Goal: Transaction & Acquisition: Purchase product/service

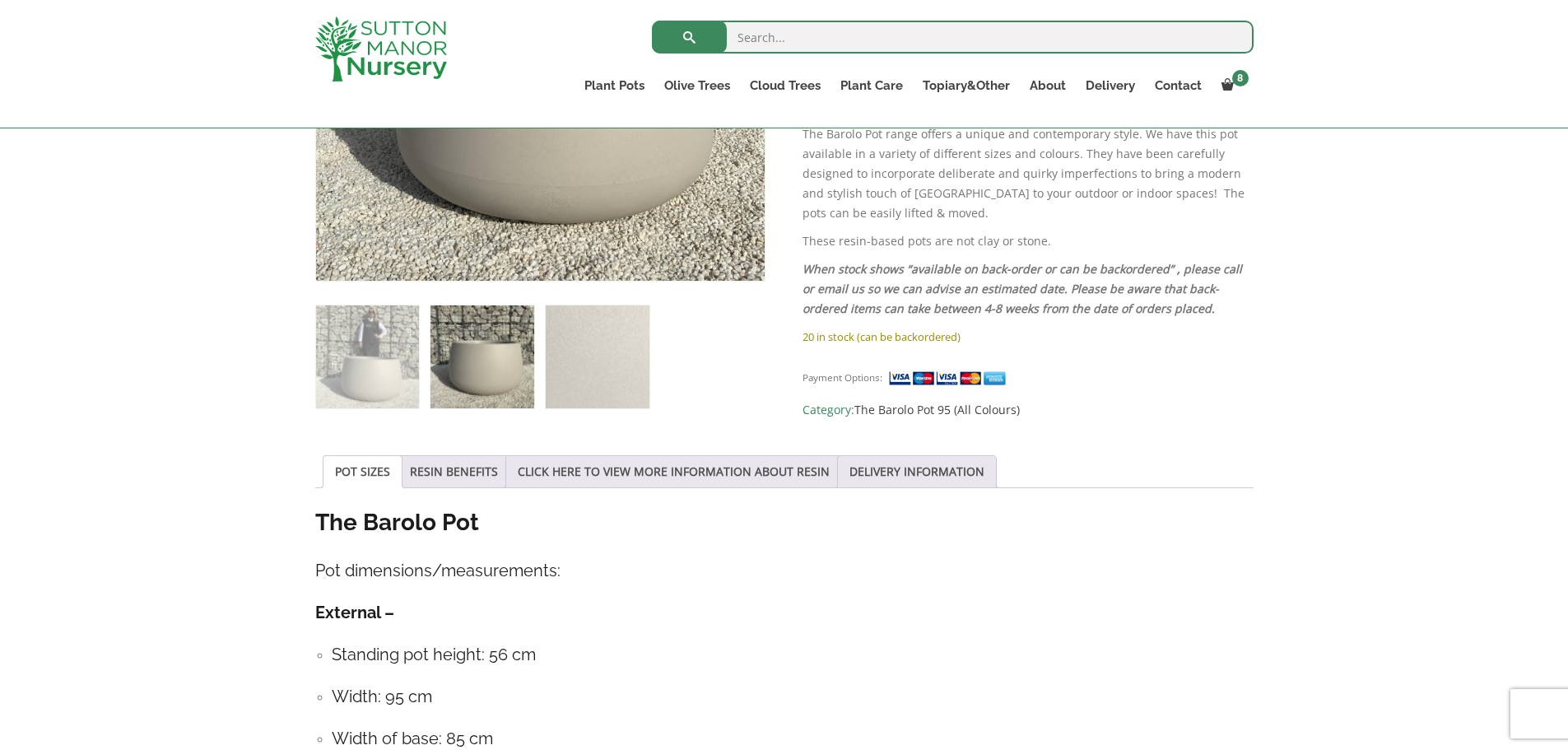
click at [493, 374] on img at bounding box center [481, 357] width 103 height 103
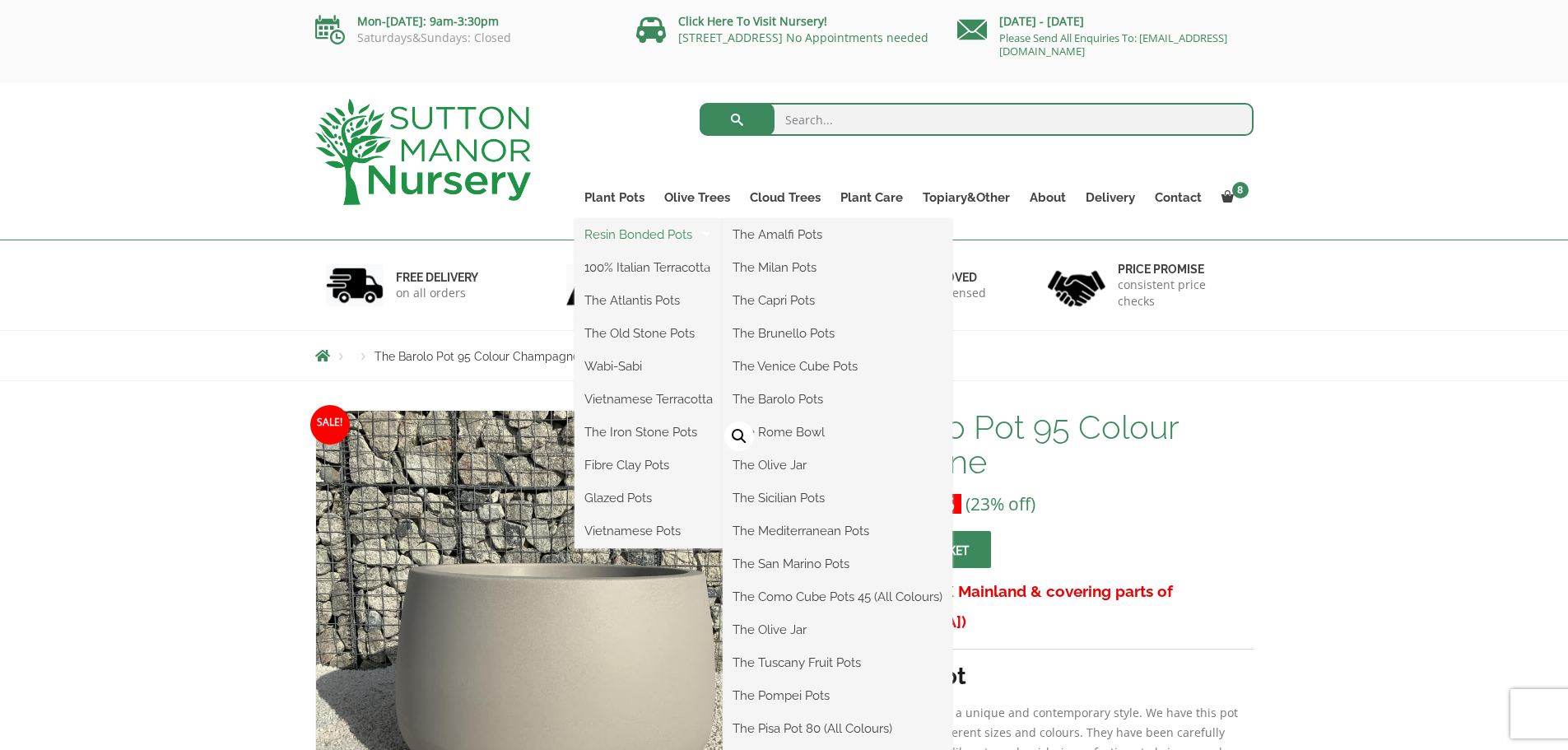
click at [681, 237] on link "Resin Bonded Pots" at bounding box center [648, 234] width 148 height 25
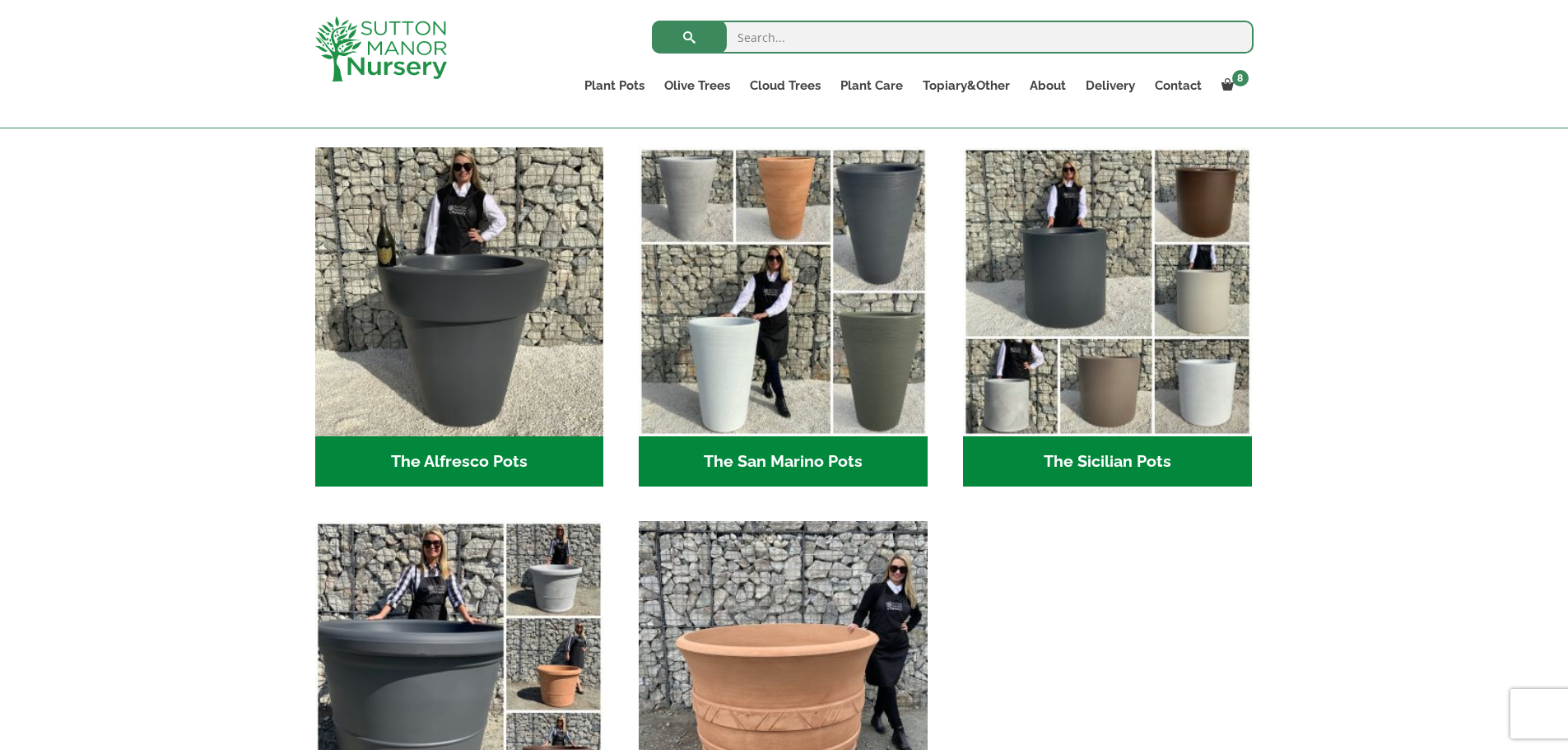
scroll to position [2029, 0]
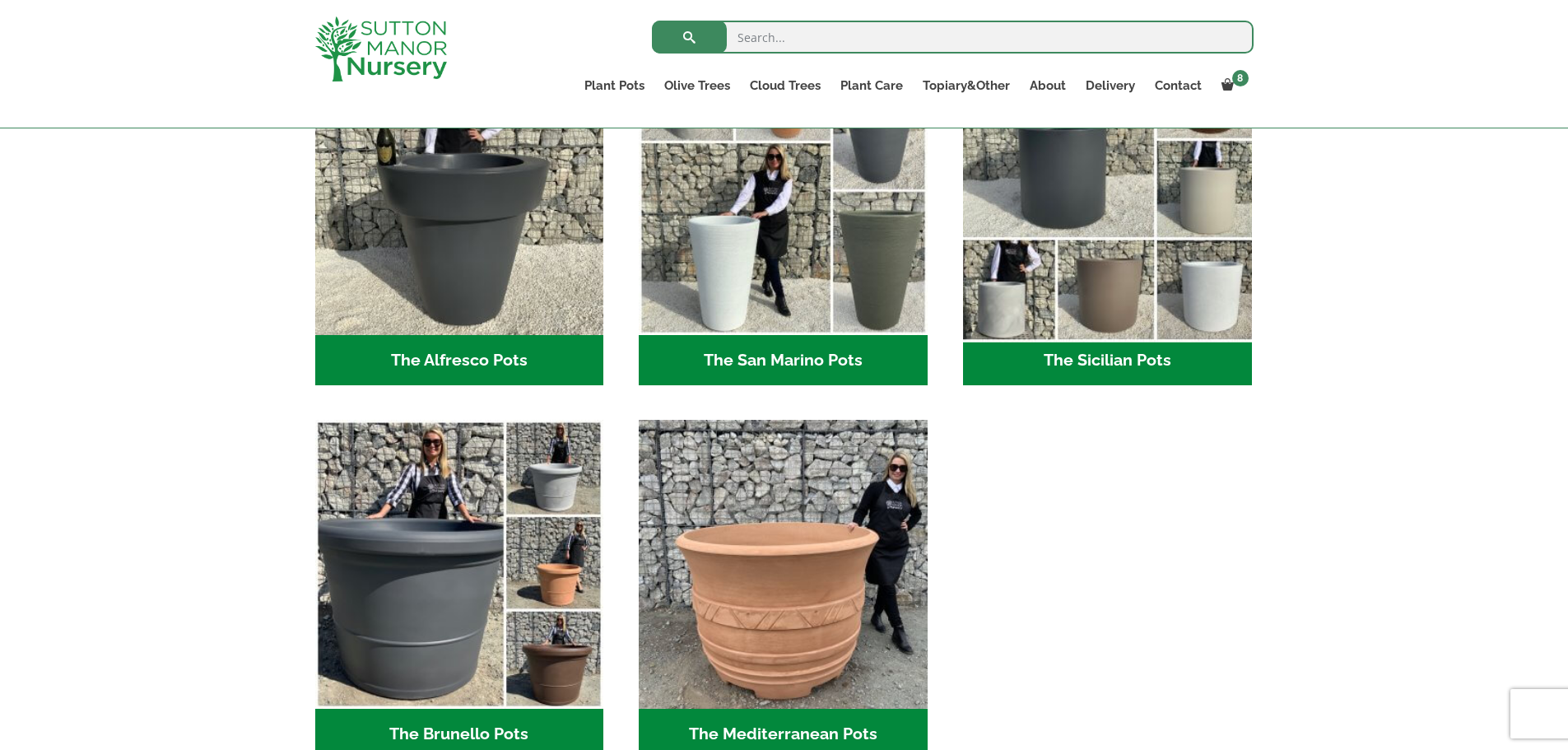
click at [1150, 325] on img "Visit product category The Sicilian Pots" at bounding box center [1107, 191] width 303 height 303
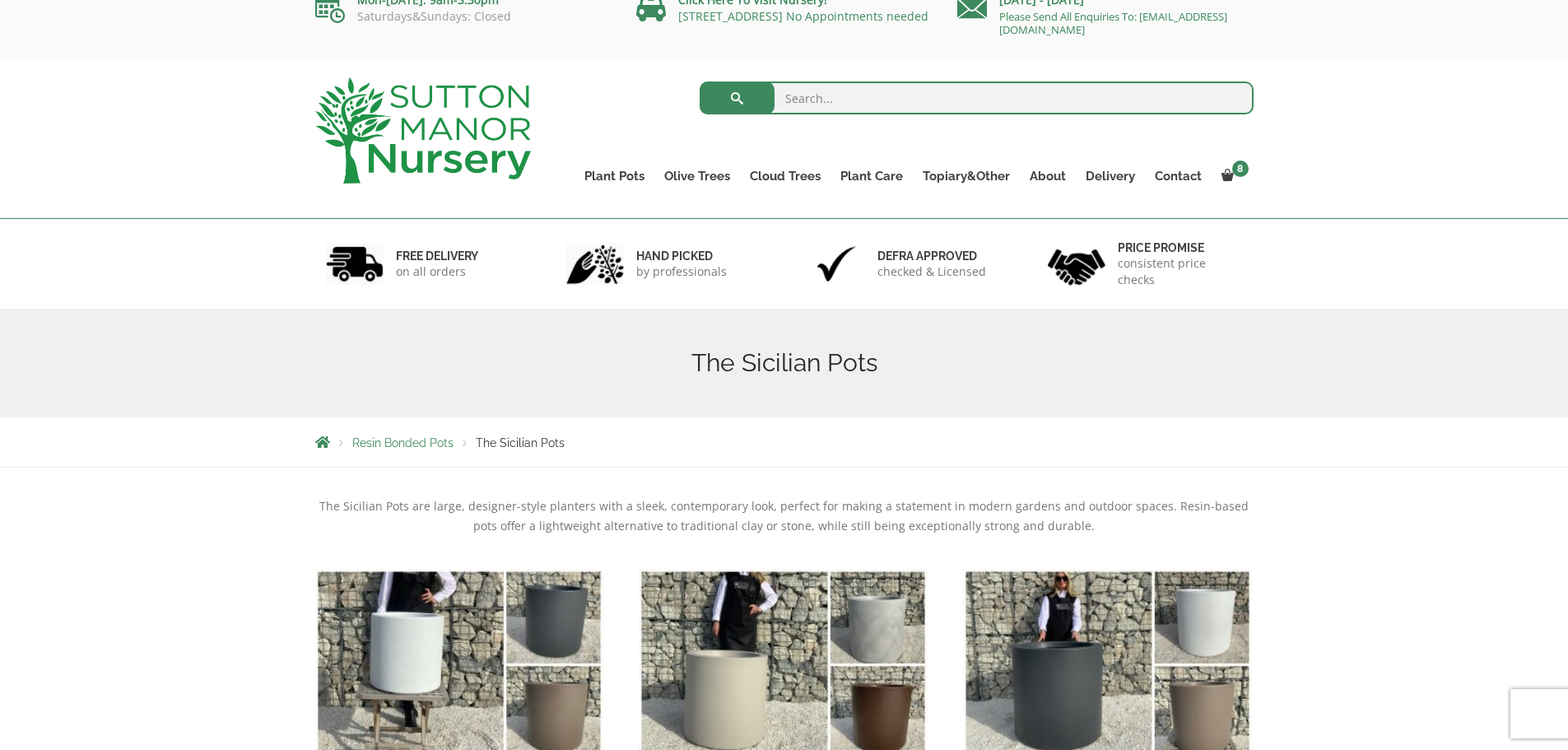
scroll to position [411, 0]
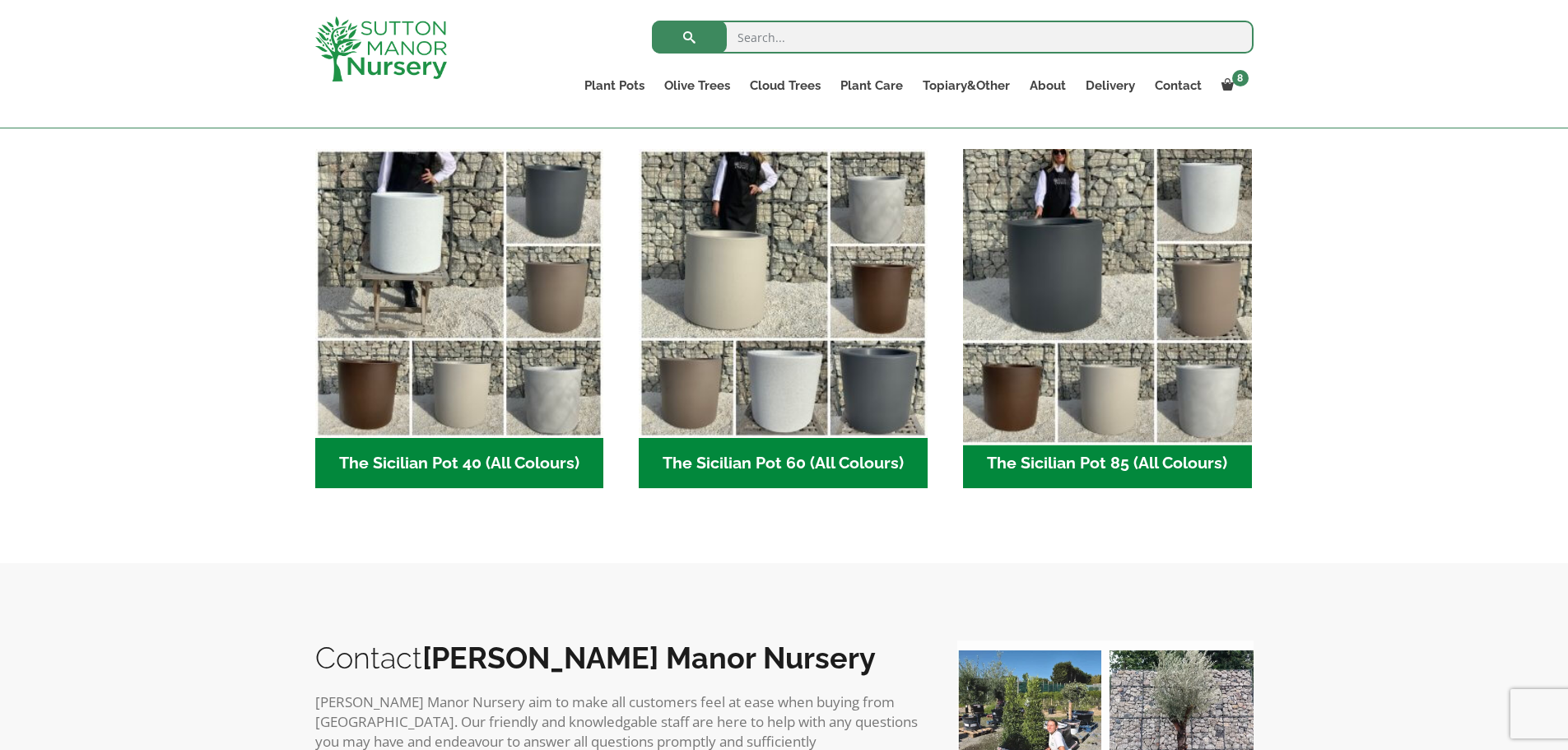
click at [1110, 423] on img "Visit product category The Sicilian Pot 85 (All Colours)" at bounding box center [1107, 293] width 303 height 303
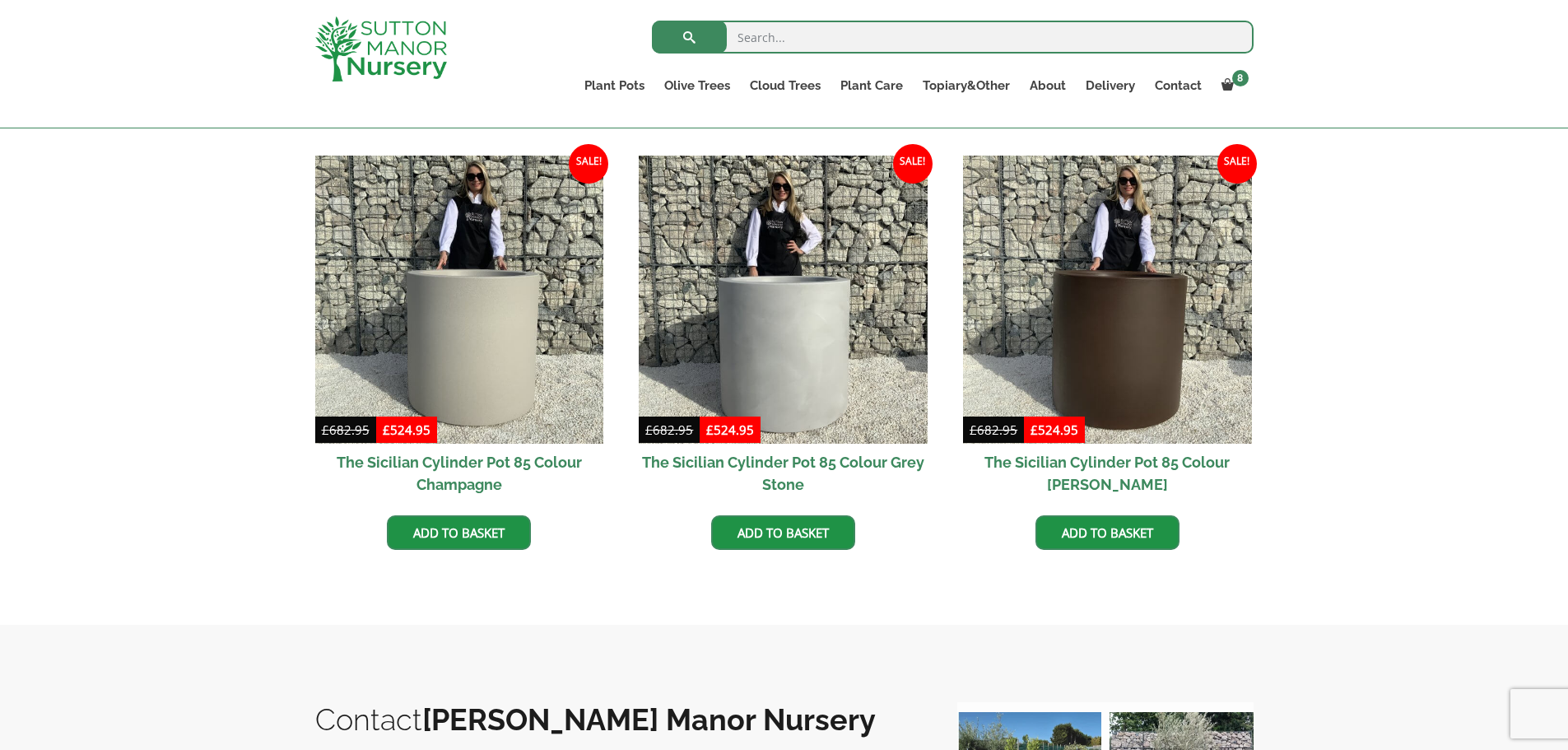
scroll to position [961, 0]
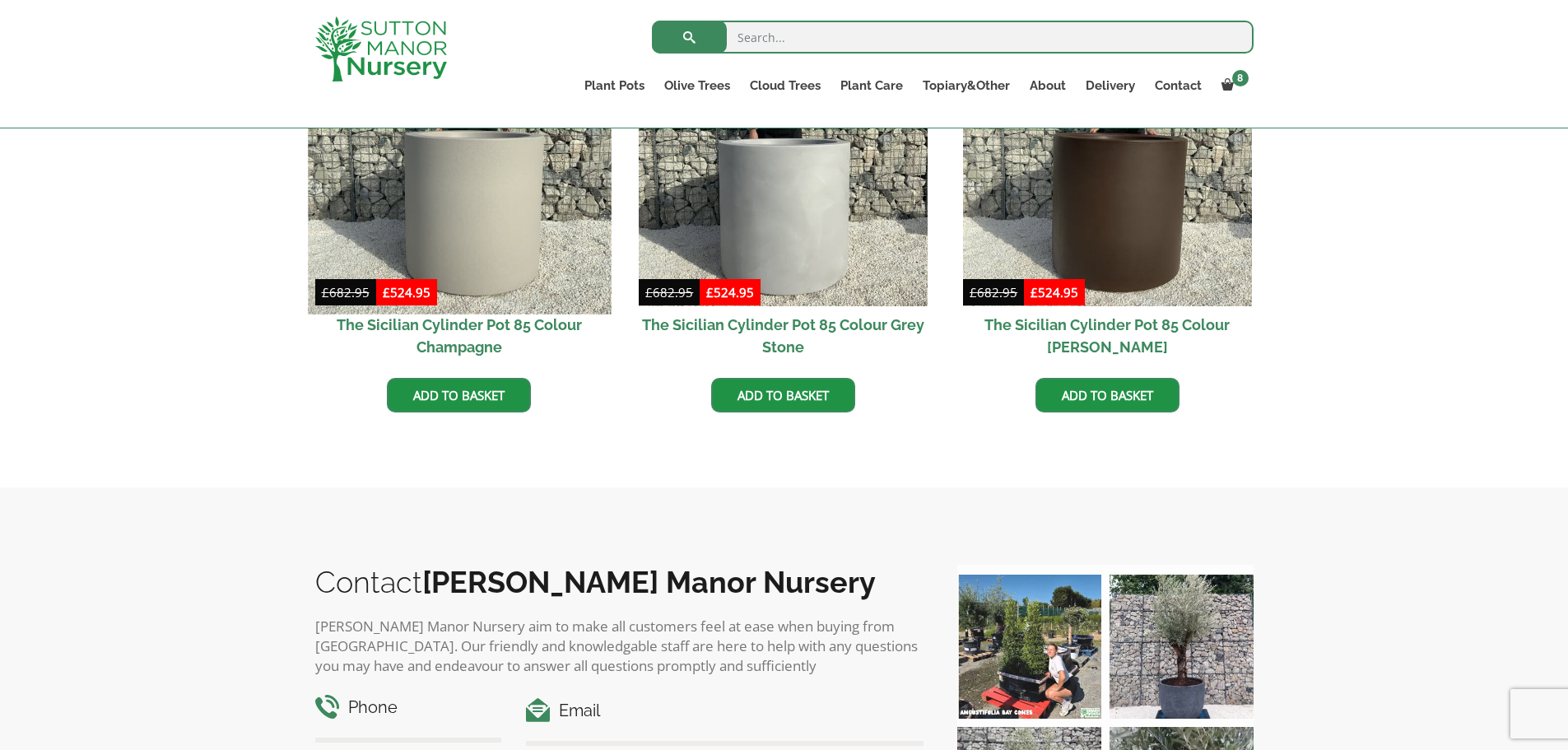
click at [513, 259] on img at bounding box center [459, 162] width 303 height 303
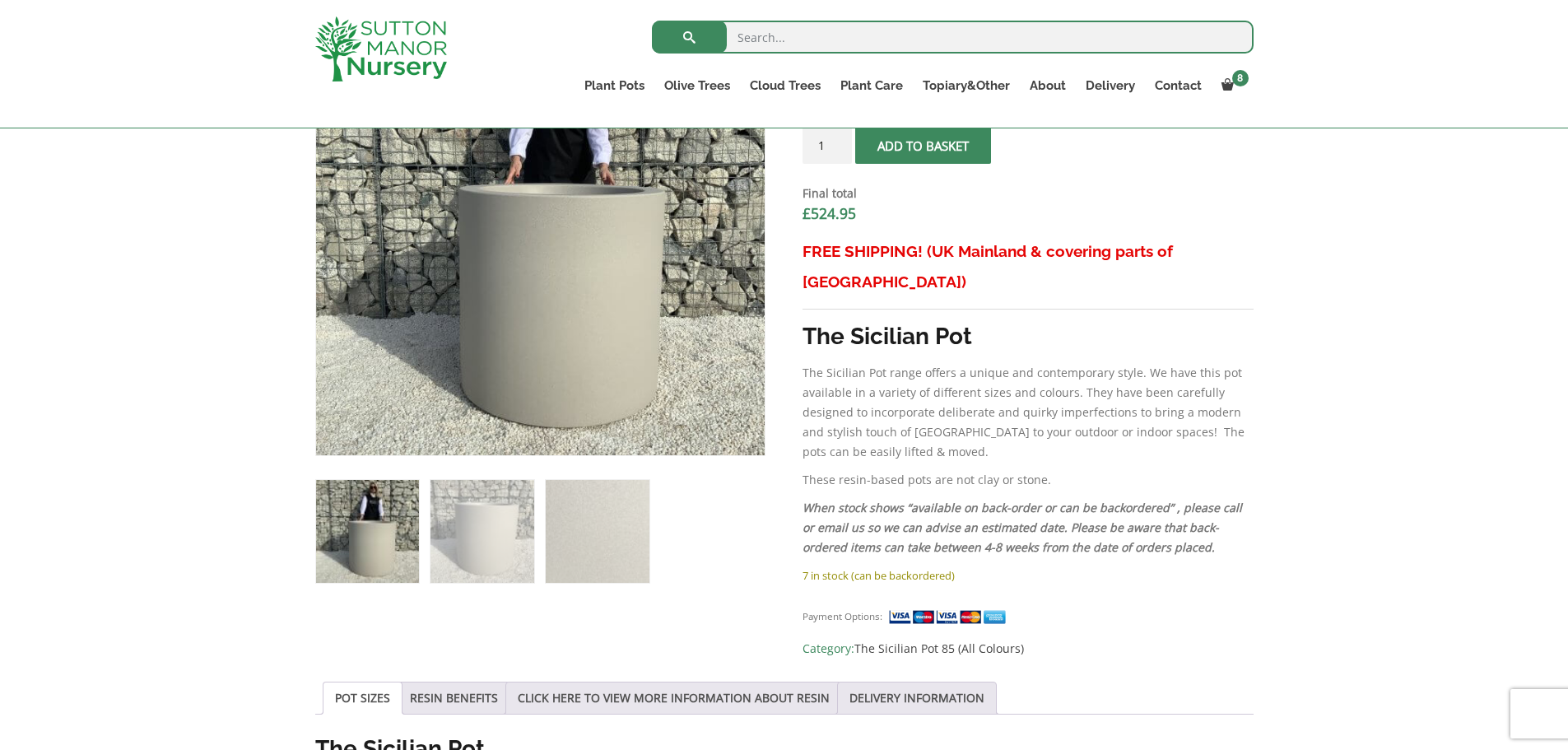
scroll to position [411, 0]
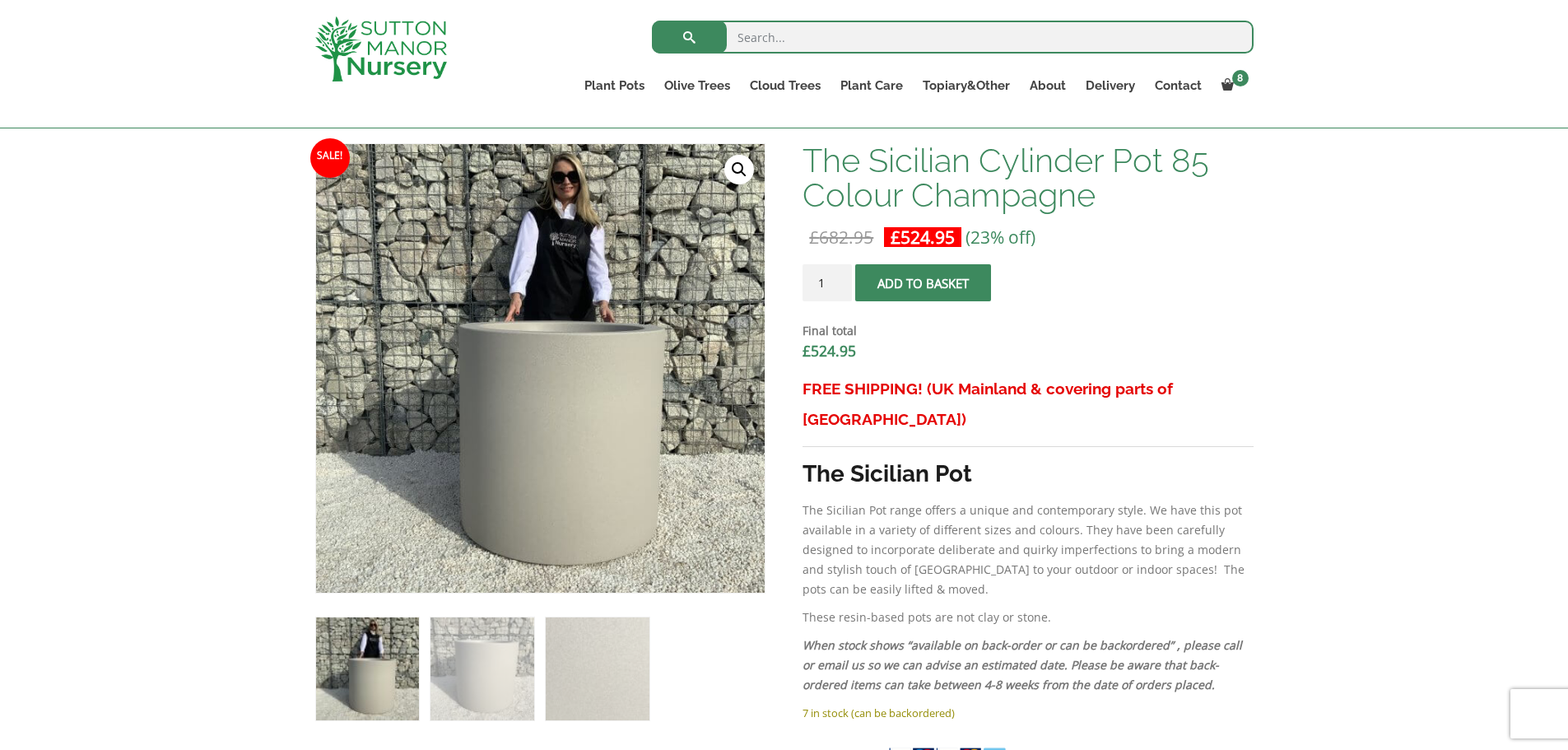
click at [836, 292] on input "1" at bounding box center [827, 282] width 50 height 37
click at [839, 278] on input "2" at bounding box center [827, 282] width 50 height 37
click at [839, 278] on input "3" at bounding box center [827, 282] width 50 height 37
type input "4"
click at [839, 278] on input "4" at bounding box center [827, 282] width 50 height 37
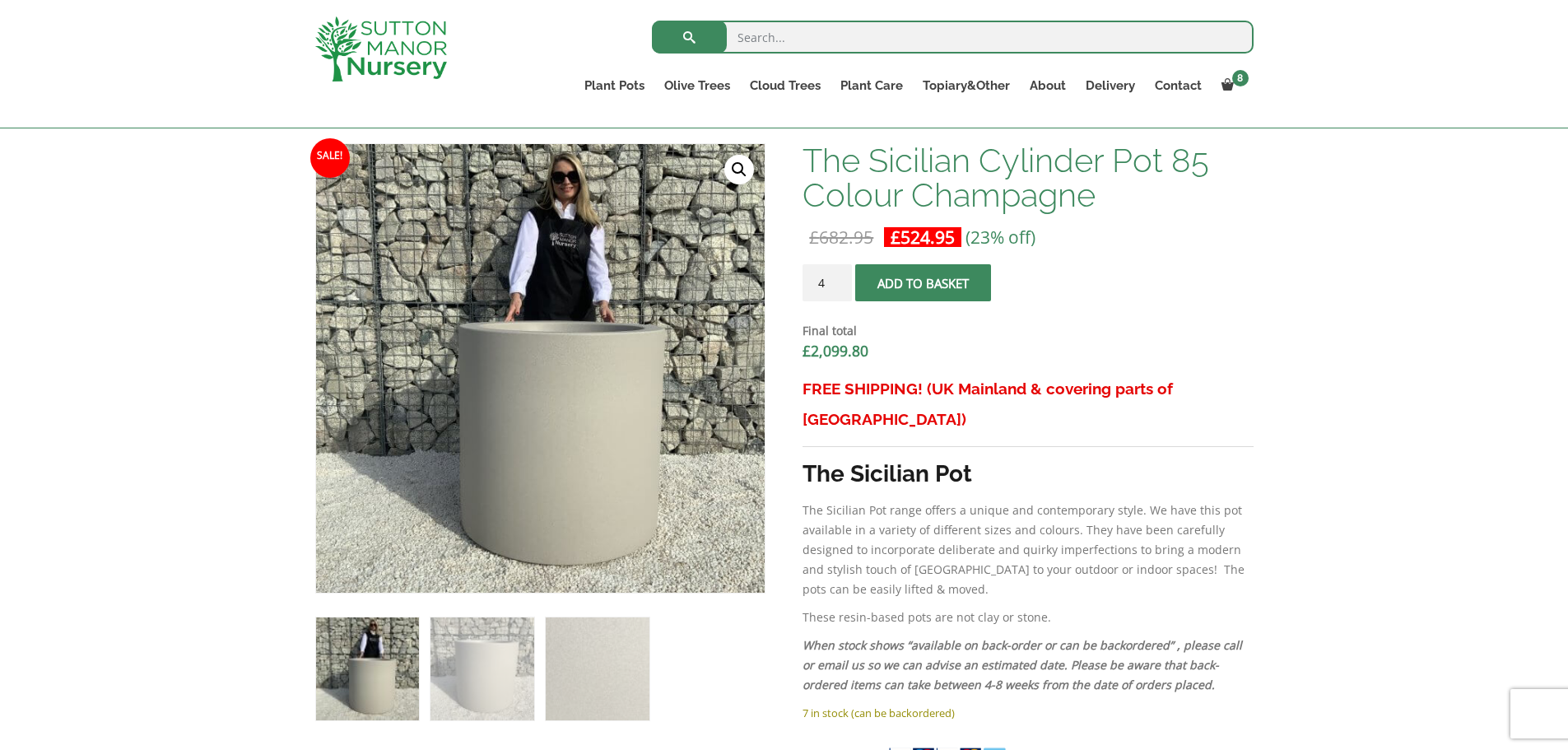
click at [924, 283] on span "submit" at bounding box center [924, 283] width 0 height 0
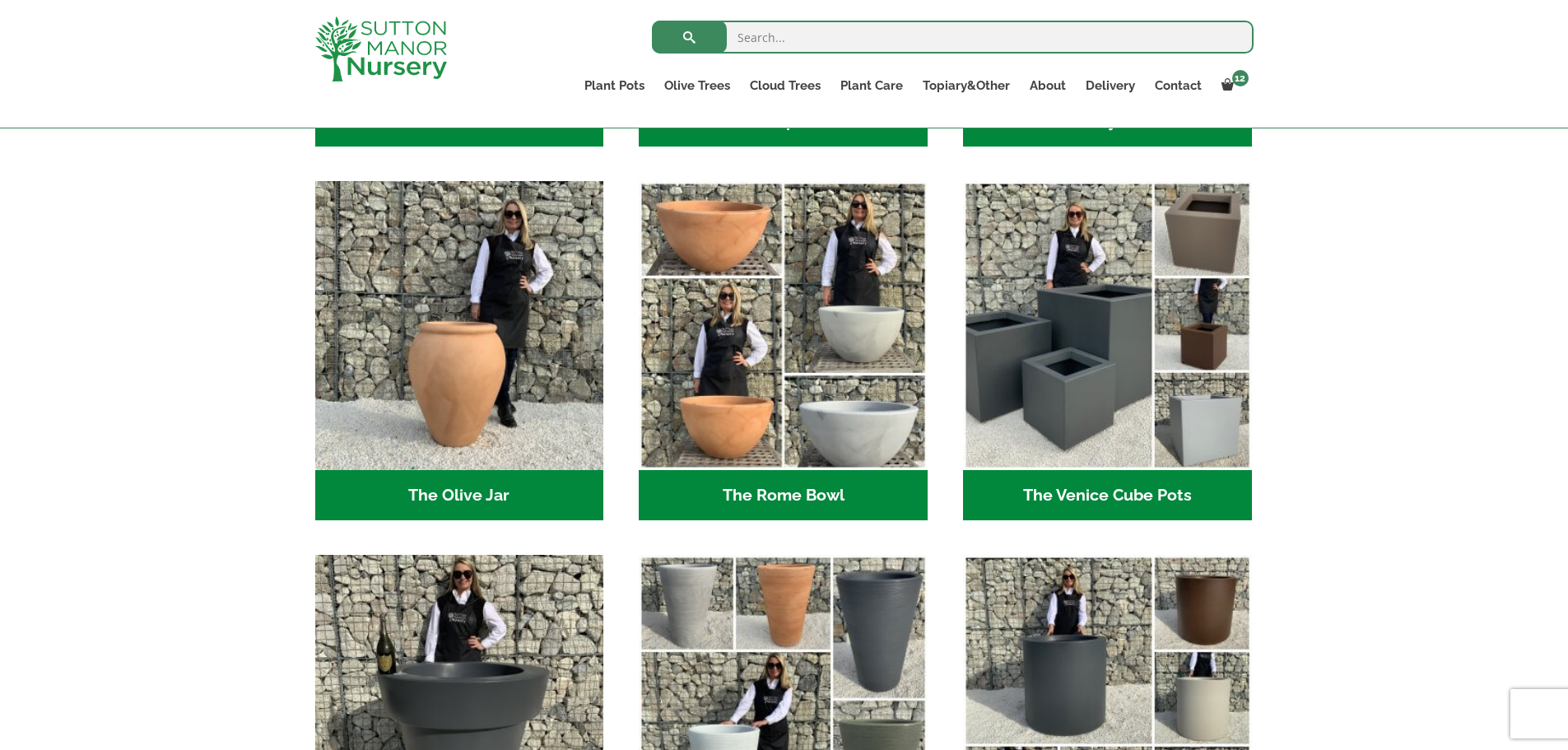
scroll to position [1480, 0]
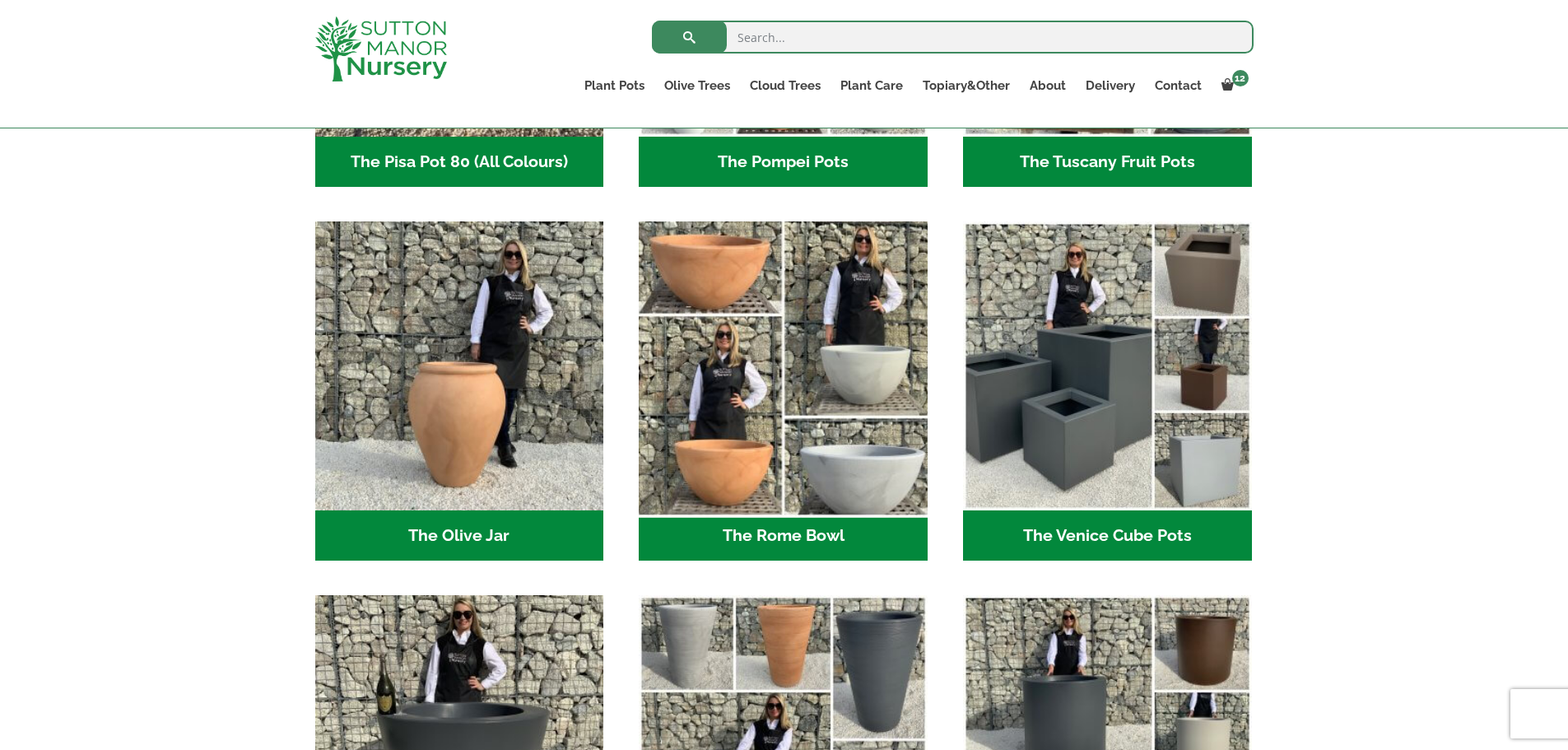
click at [742, 364] on img "Visit product category The Rome Bowl" at bounding box center [784, 367] width 303 height 303
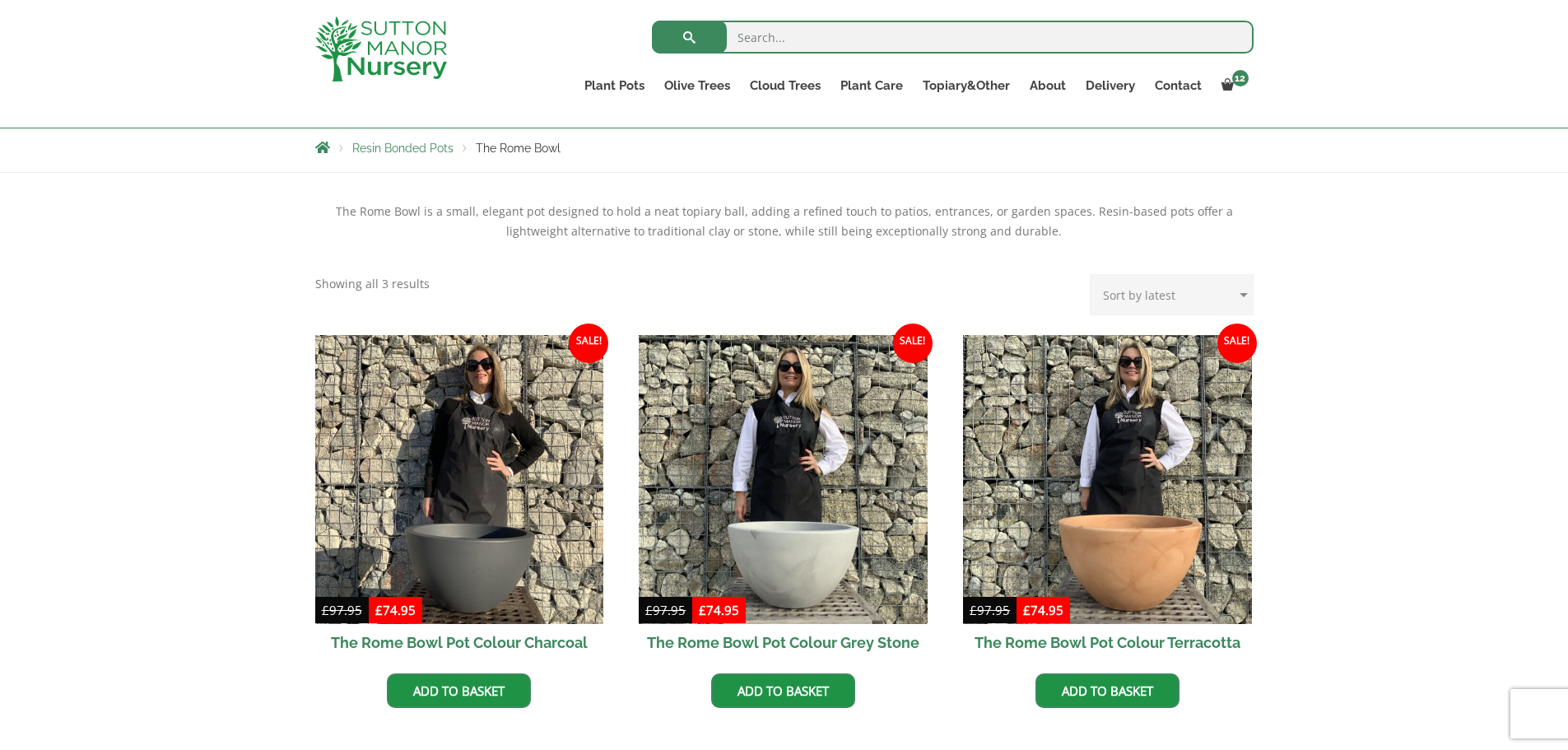
scroll to position [549, 0]
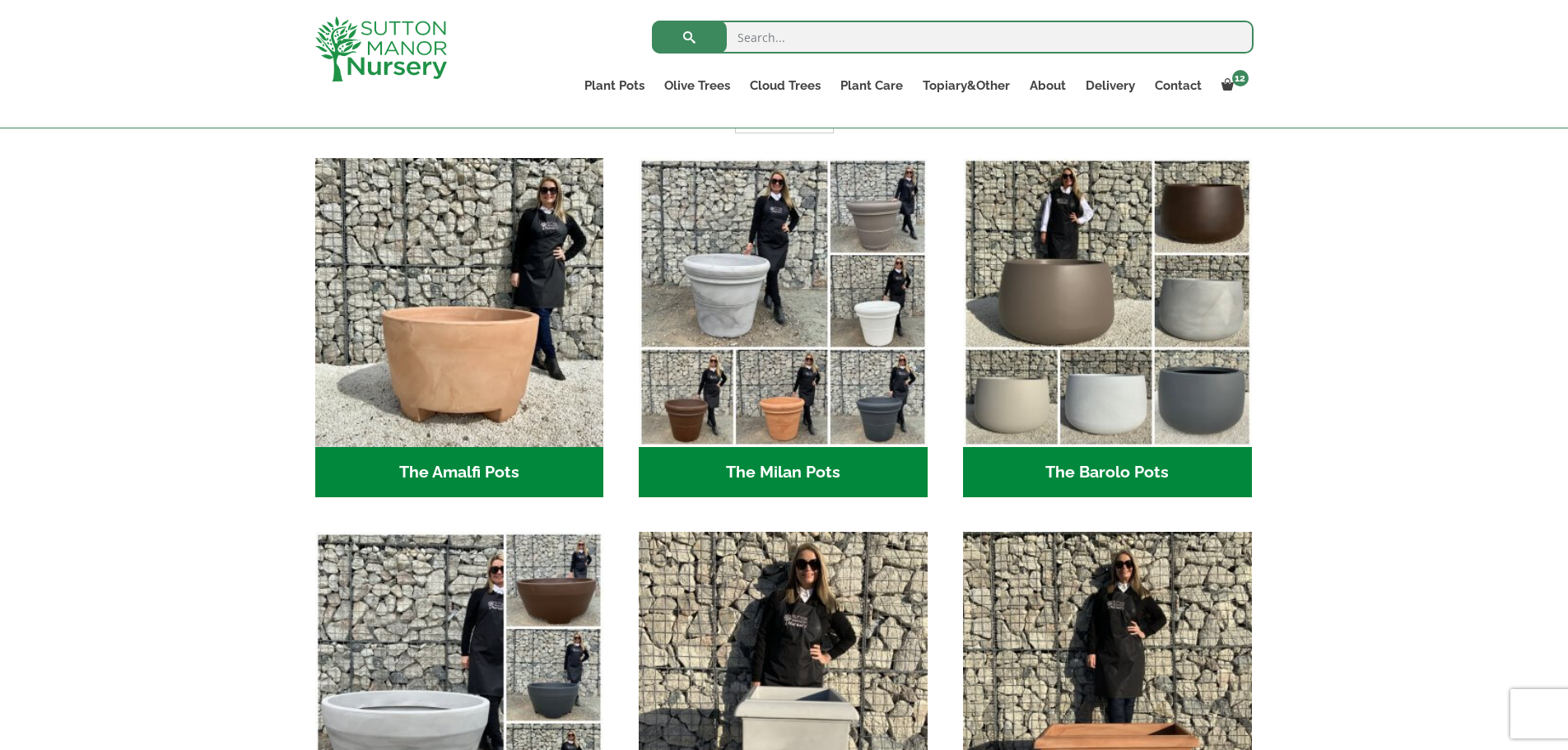
scroll to position [382, 0]
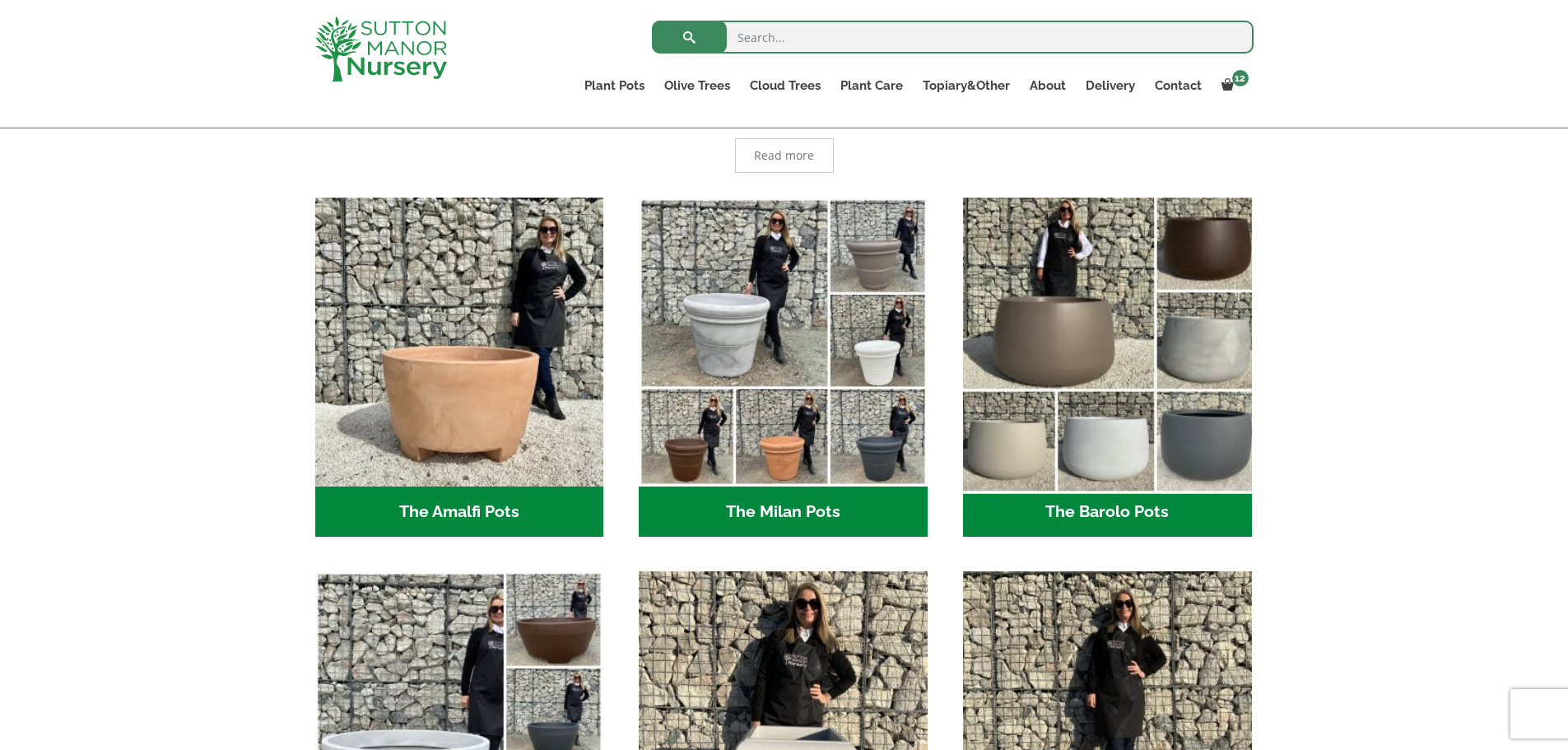
click at [1060, 438] on img "Visit product category The Barolo Pots" at bounding box center [1107, 342] width 303 height 303
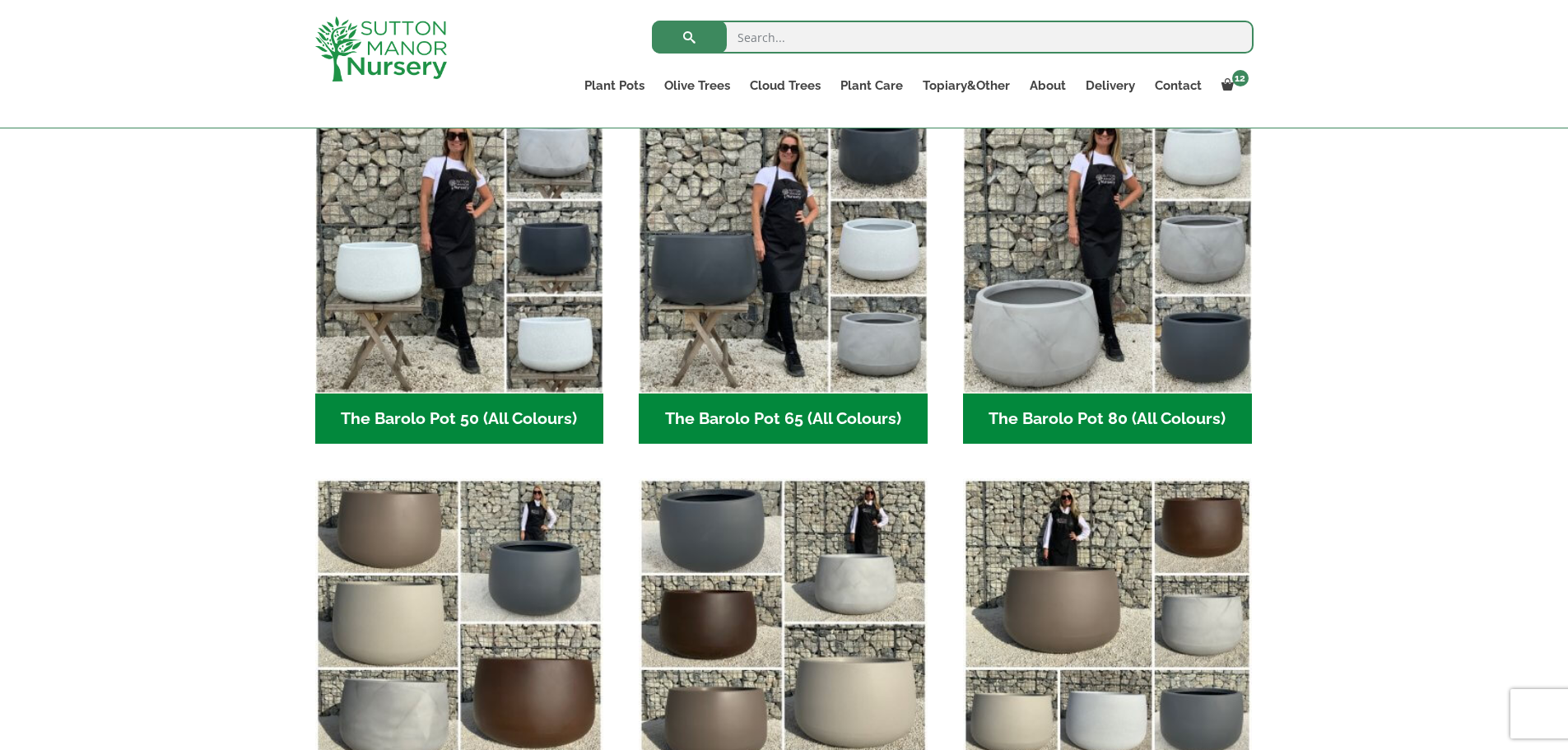
scroll to position [686, 0]
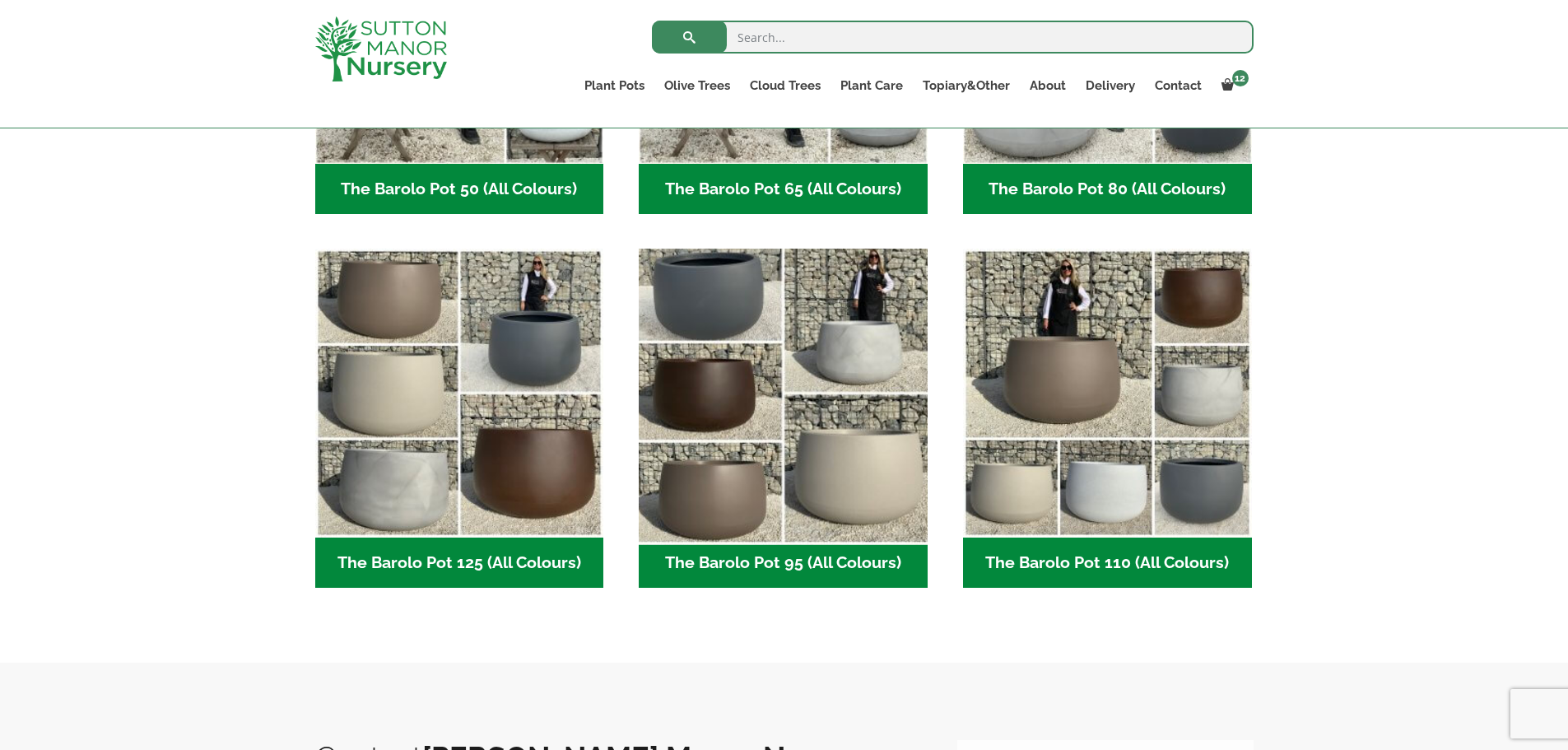
click at [791, 473] on img "Visit product category The Barolo Pot 95 (All Colours)" at bounding box center [784, 393] width 303 height 303
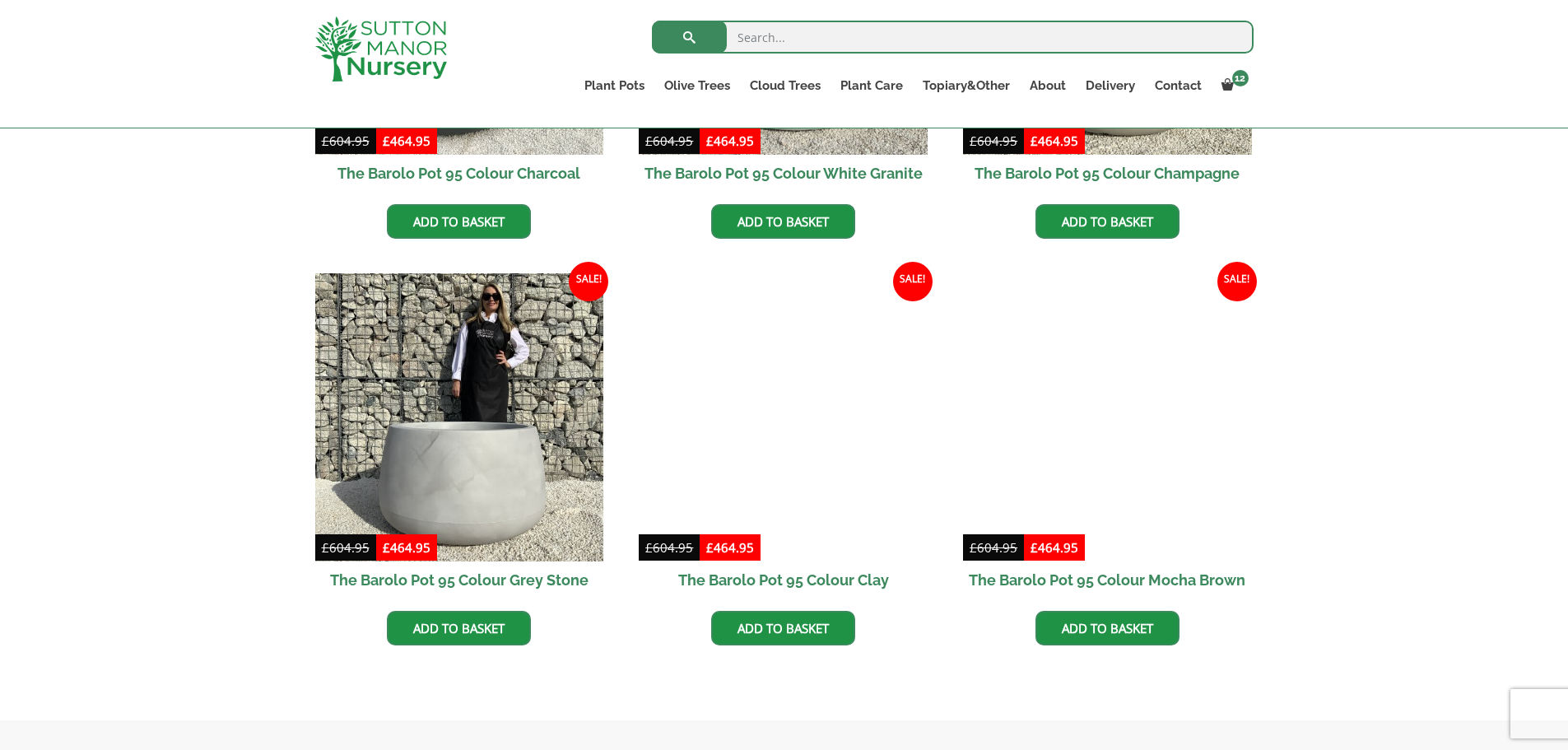
scroll to position [686, 0]
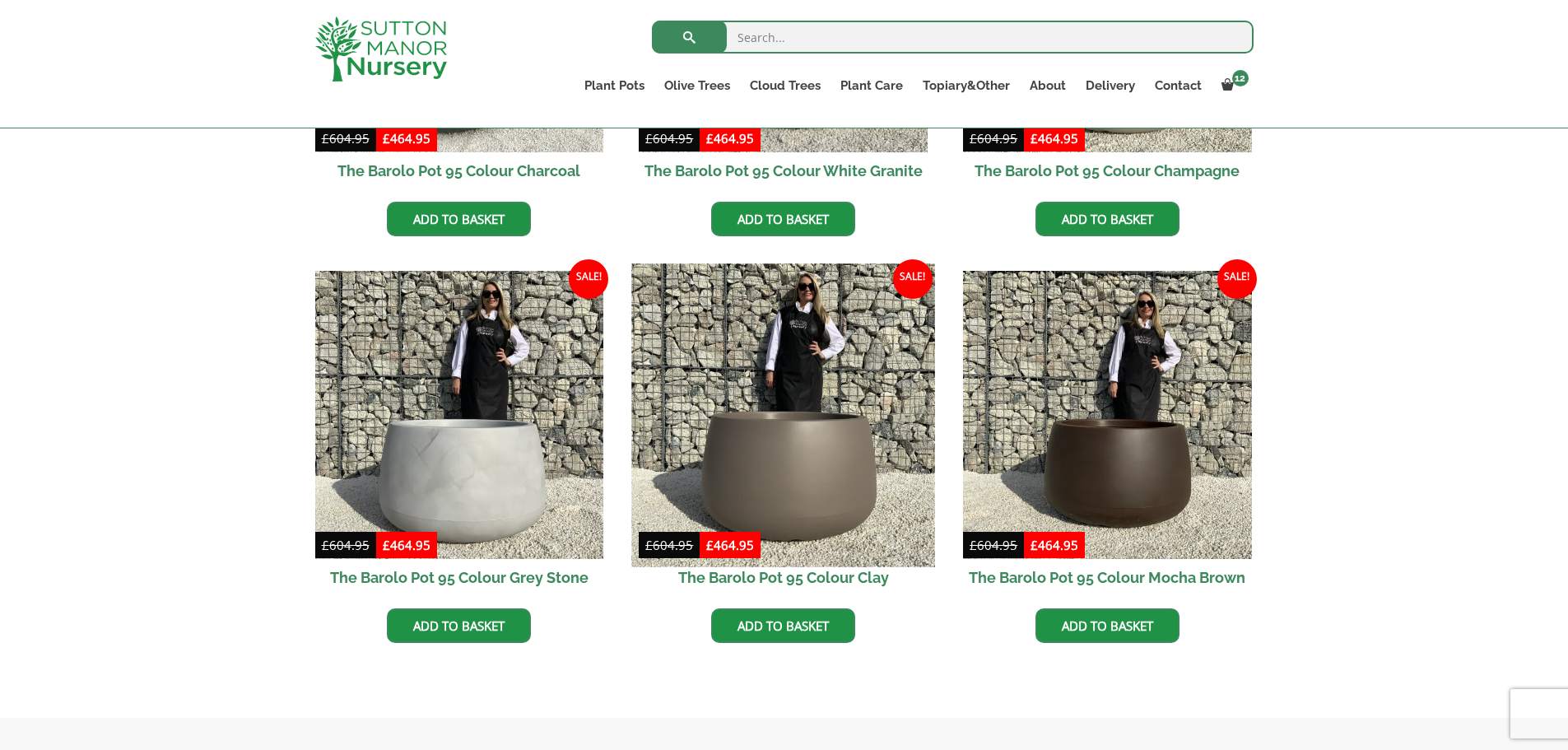
click at [827, 496] on img at bounding box center [784, 415] width 303 height 303
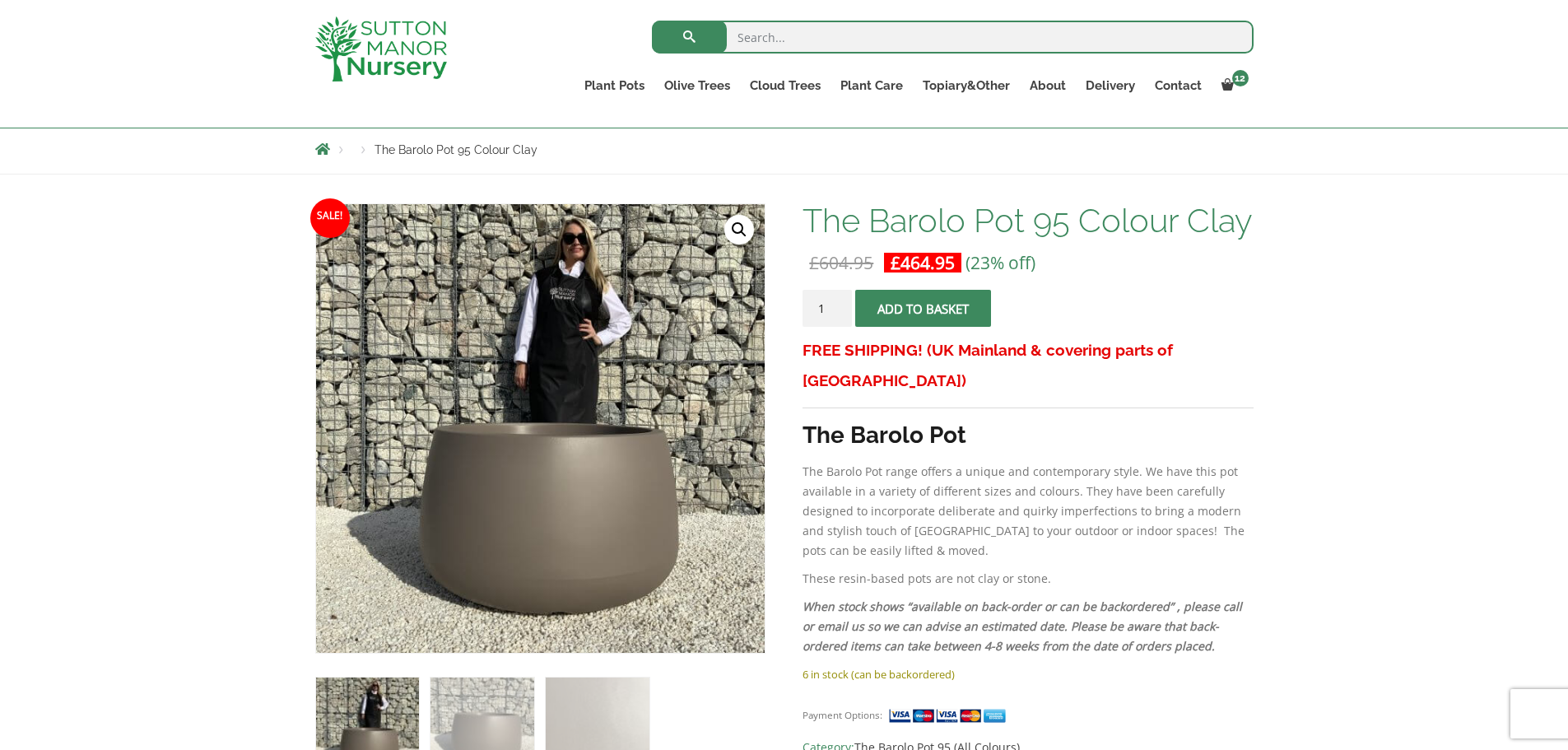
scroll to position [137, 0]
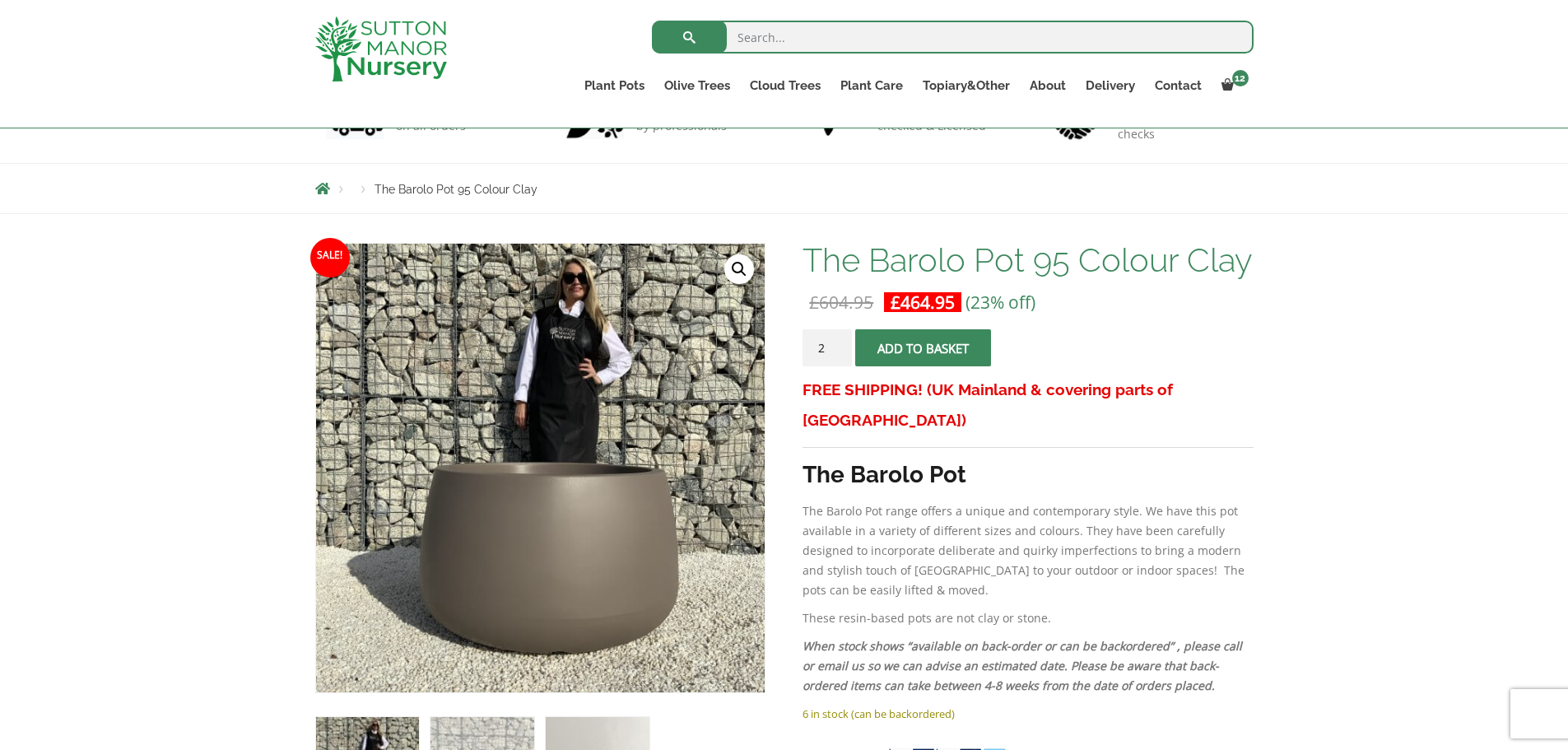
click at [839, 367] on input "2" at bounding box center [827, 348] width 50 height 37
click at [839, 367] on input "3" at bounding box center [827, 348] width 50 height 37
type input "4"
click at [839, 367] on input "4" at bounding box center [827, 348] width 50 height 37
click at [893, 367] on button "Add to basket" at bounding box center [923, 348] width 135 height 37
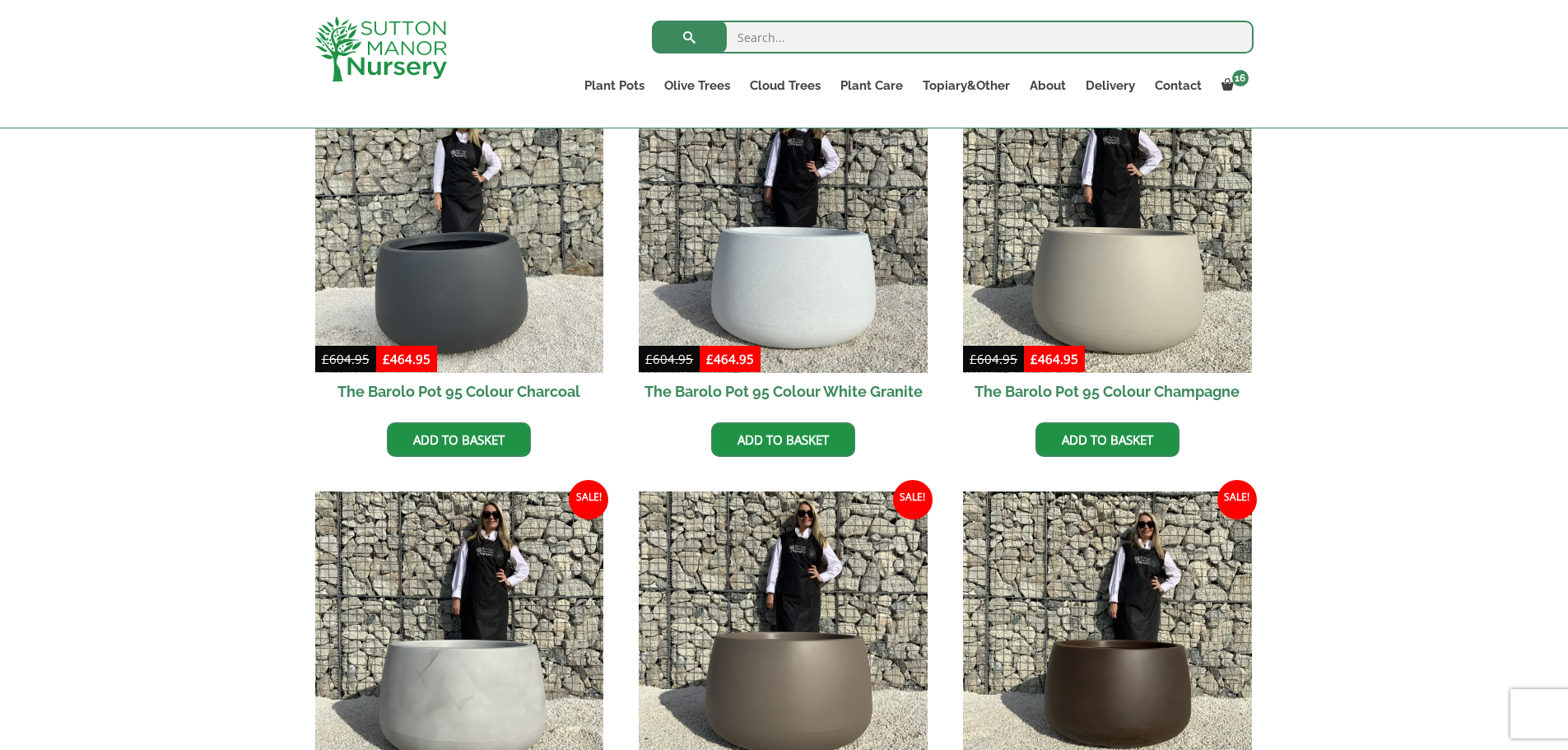
scroll to position [411, 0]
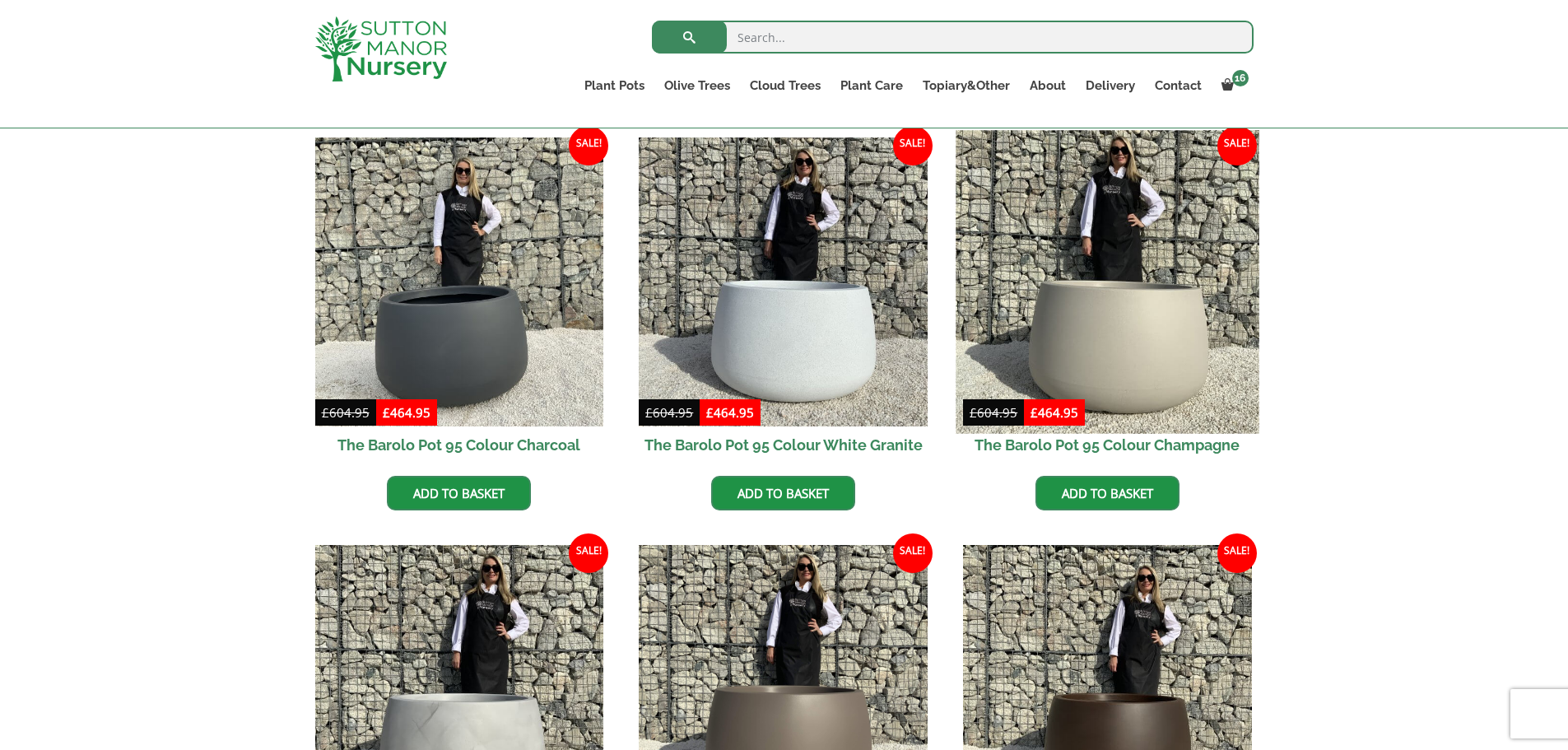
click at [1065, 355] on img at bounding box center [1107, 282] width 303 height 303
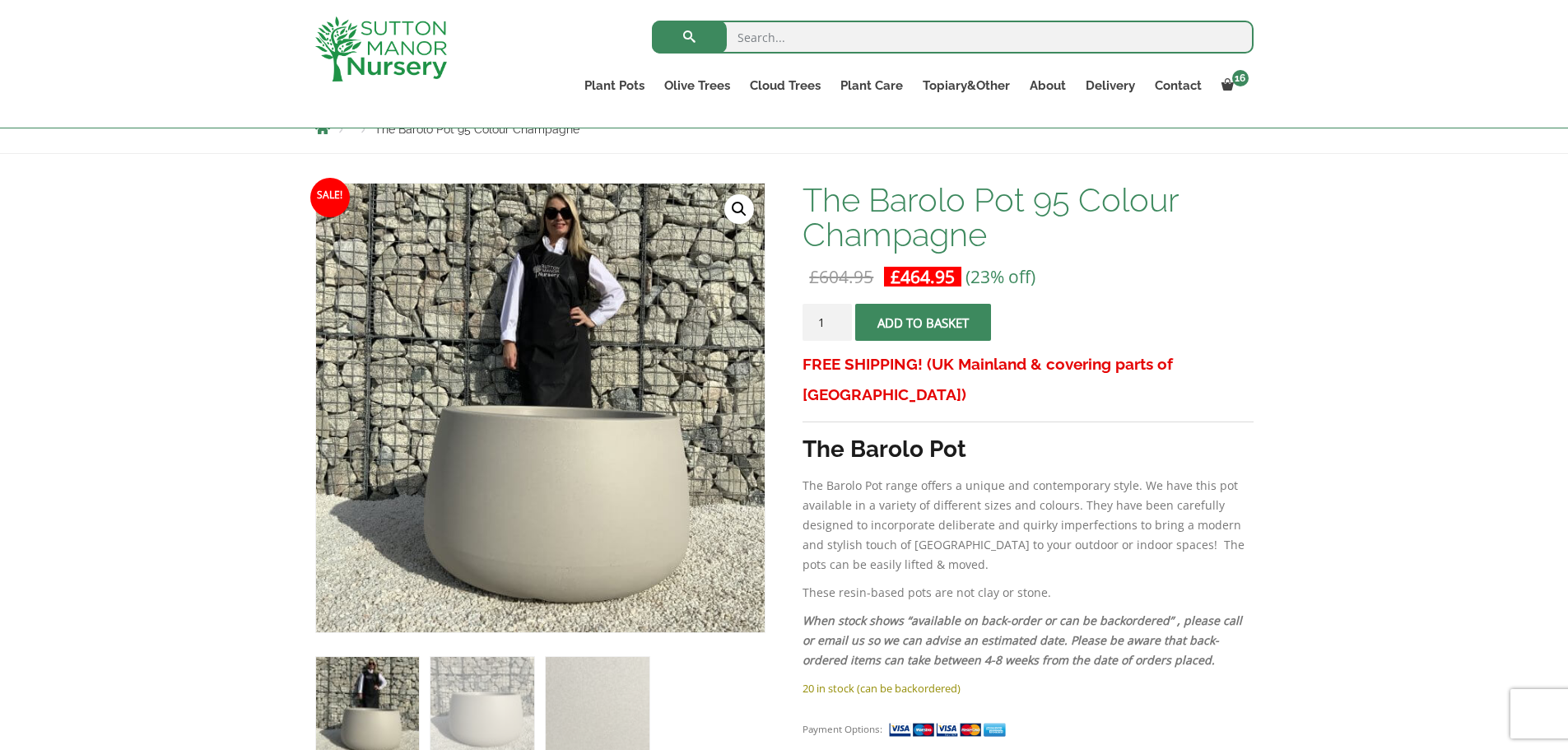
scroll to position [137, 0]
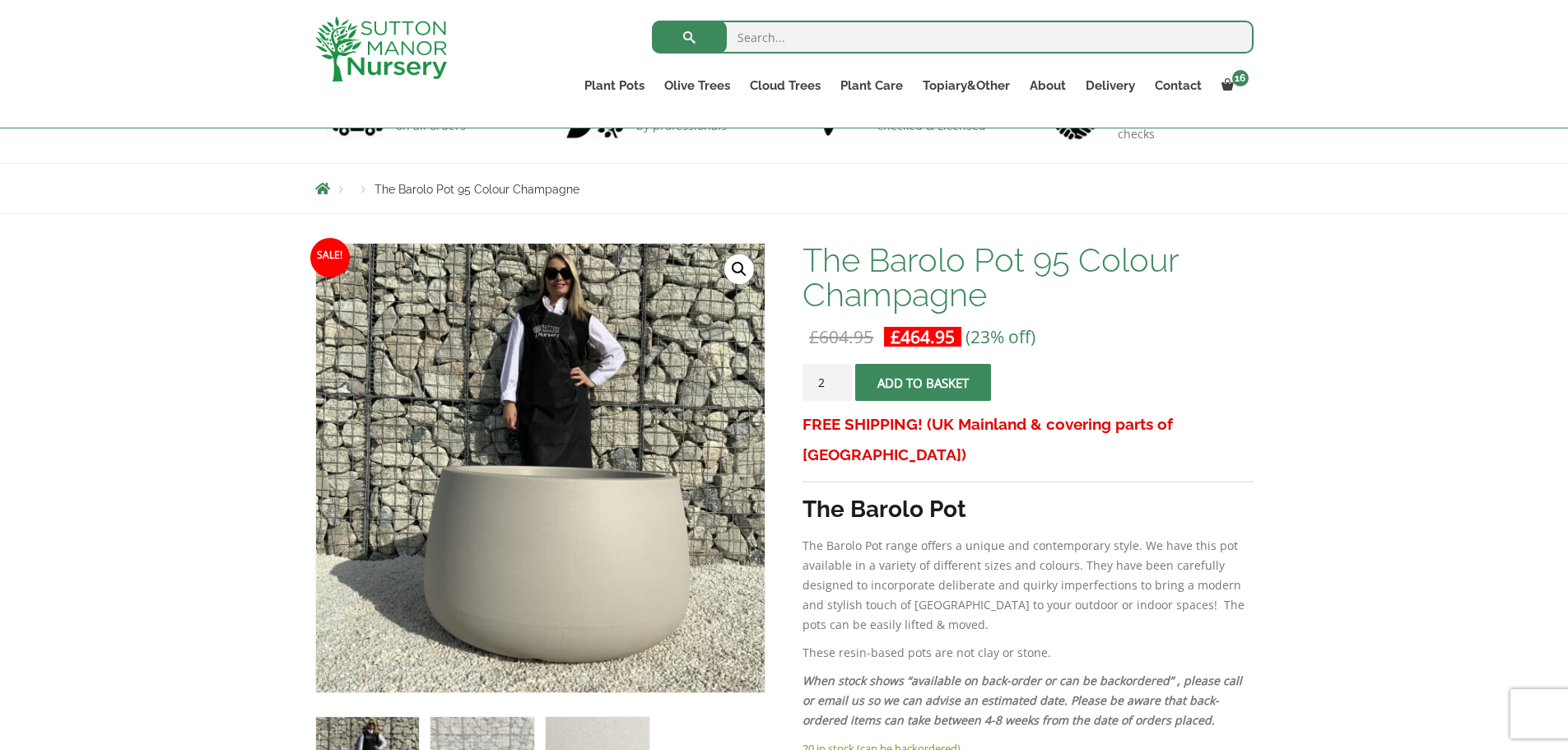
click at [841, 375] on input "2" at bounding box center [827, 381] width 50 height 37
click at [841, 375] on input "3" at bounding box center [827, 381] width 50 height 37
type input "4"
click at [841, 375] on input "4" at bounding box center [827, 381] width 50 height 37
click at [883, 385] on button "Add to basket" at bounding box center [923, 381] width 135 height 37
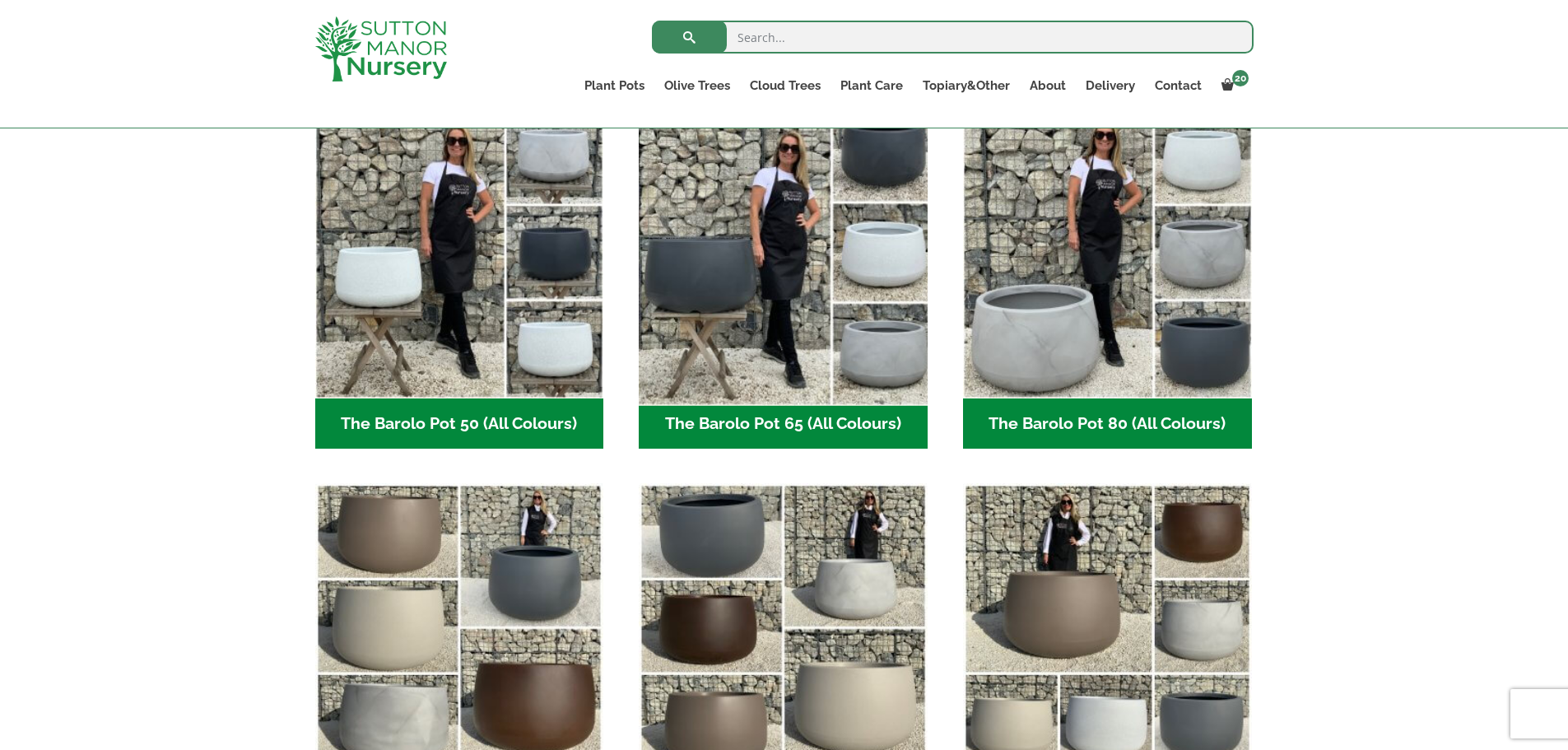
scroll to position [411, 0]
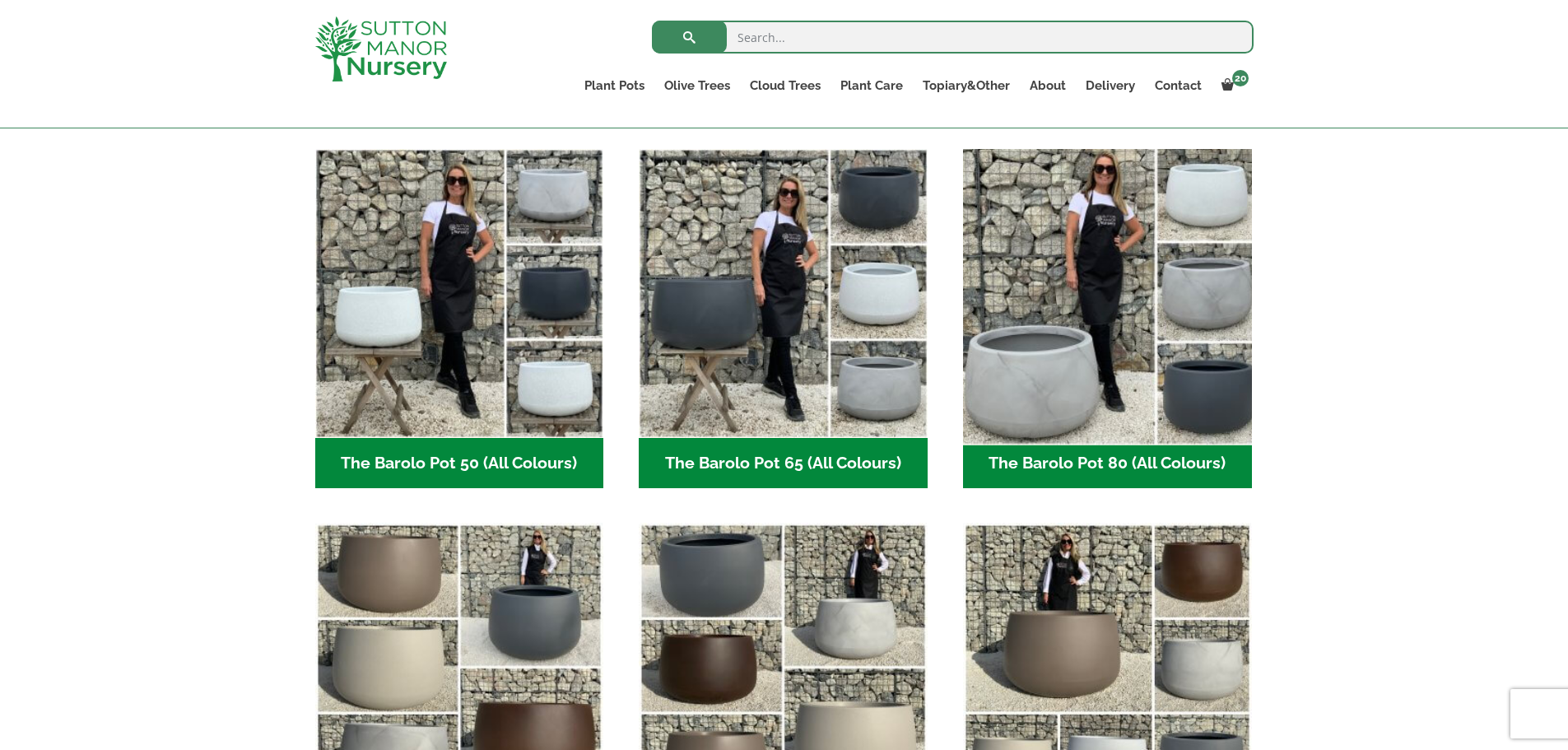
click at [1156, 399] on img "Visit product category The Barolo Pot 80 (All Colours)" at bounding box center [1107, 293] width 303 height 303
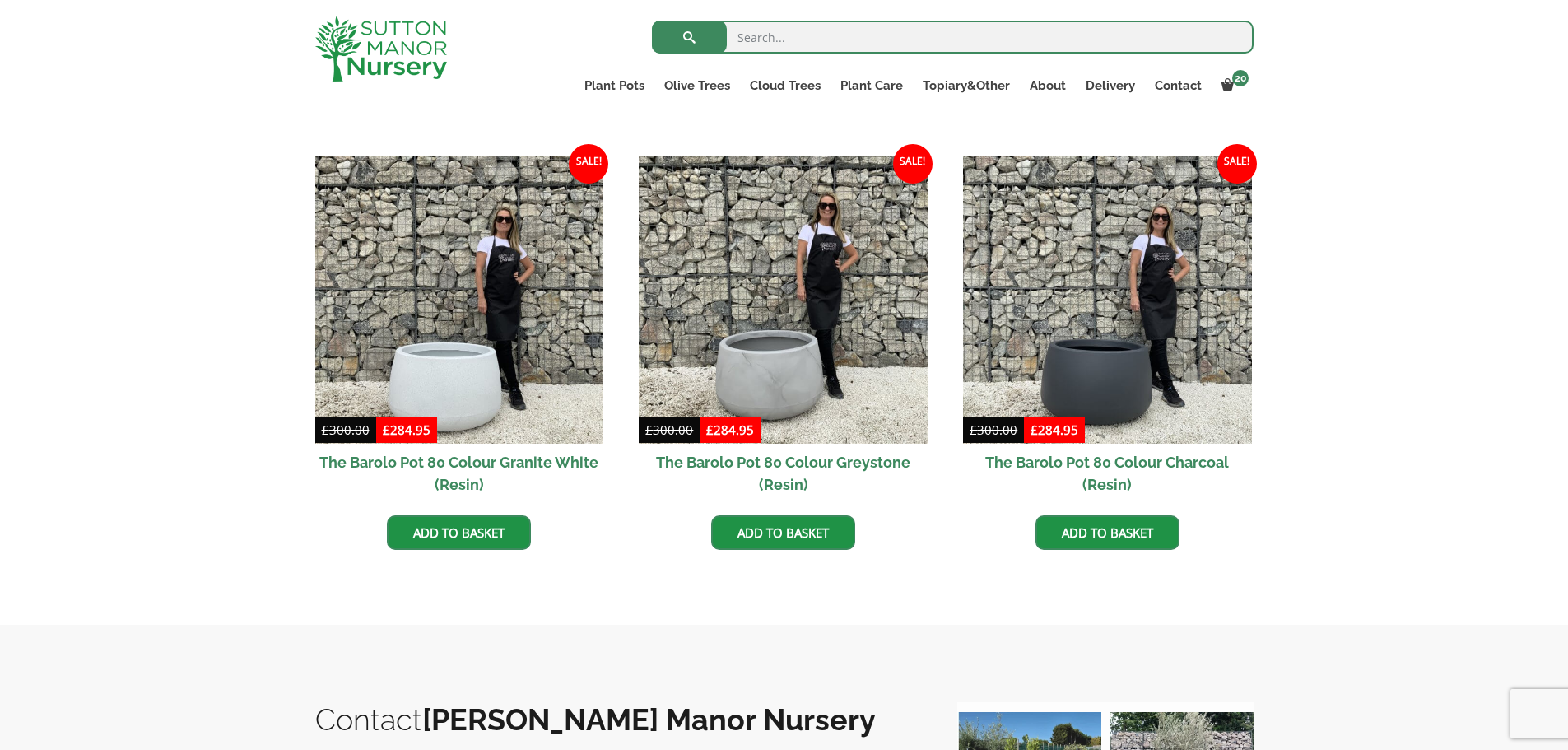
scroll to position [274, 0]
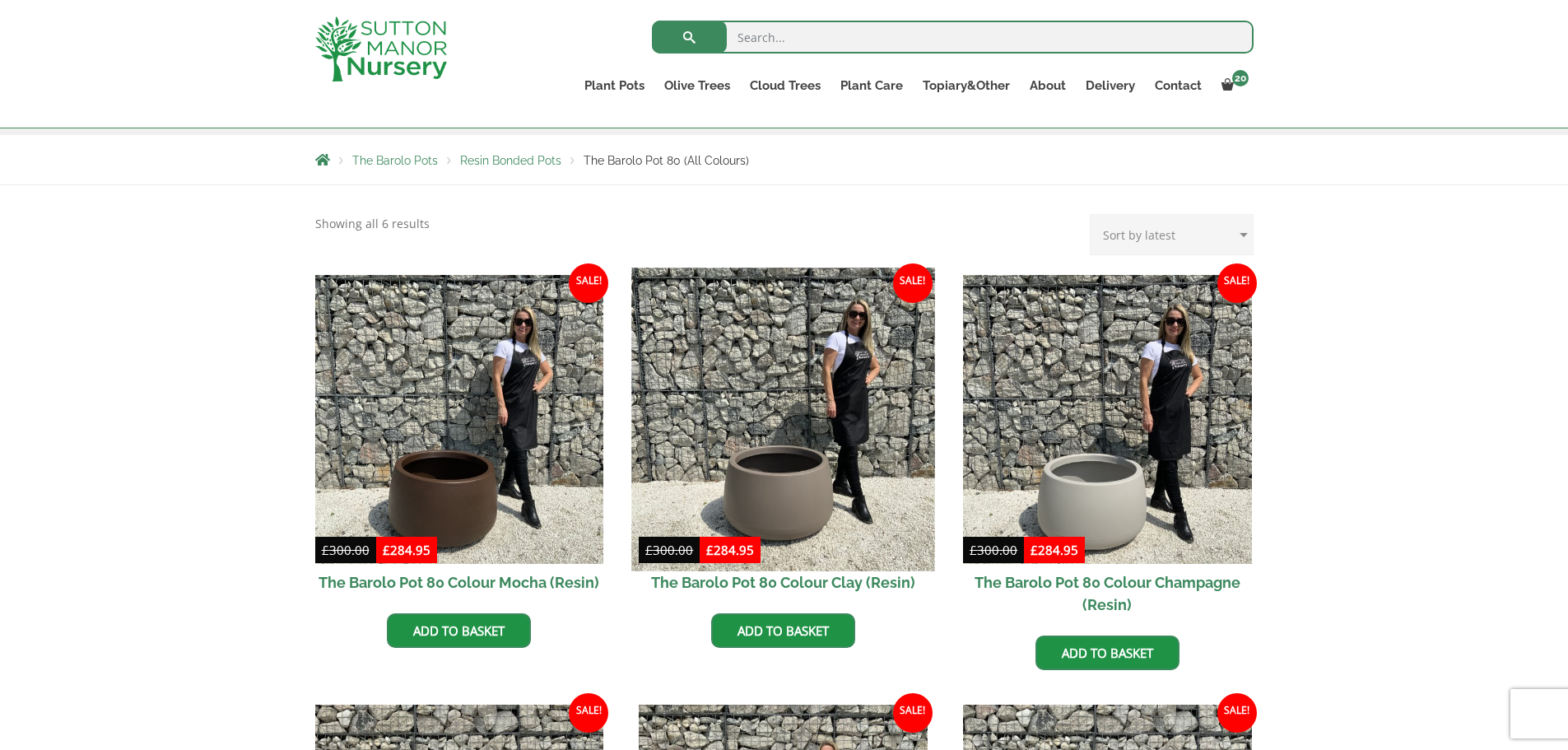
click at [801, 478] on img at bounding box center [784, 419] width 303 height 303
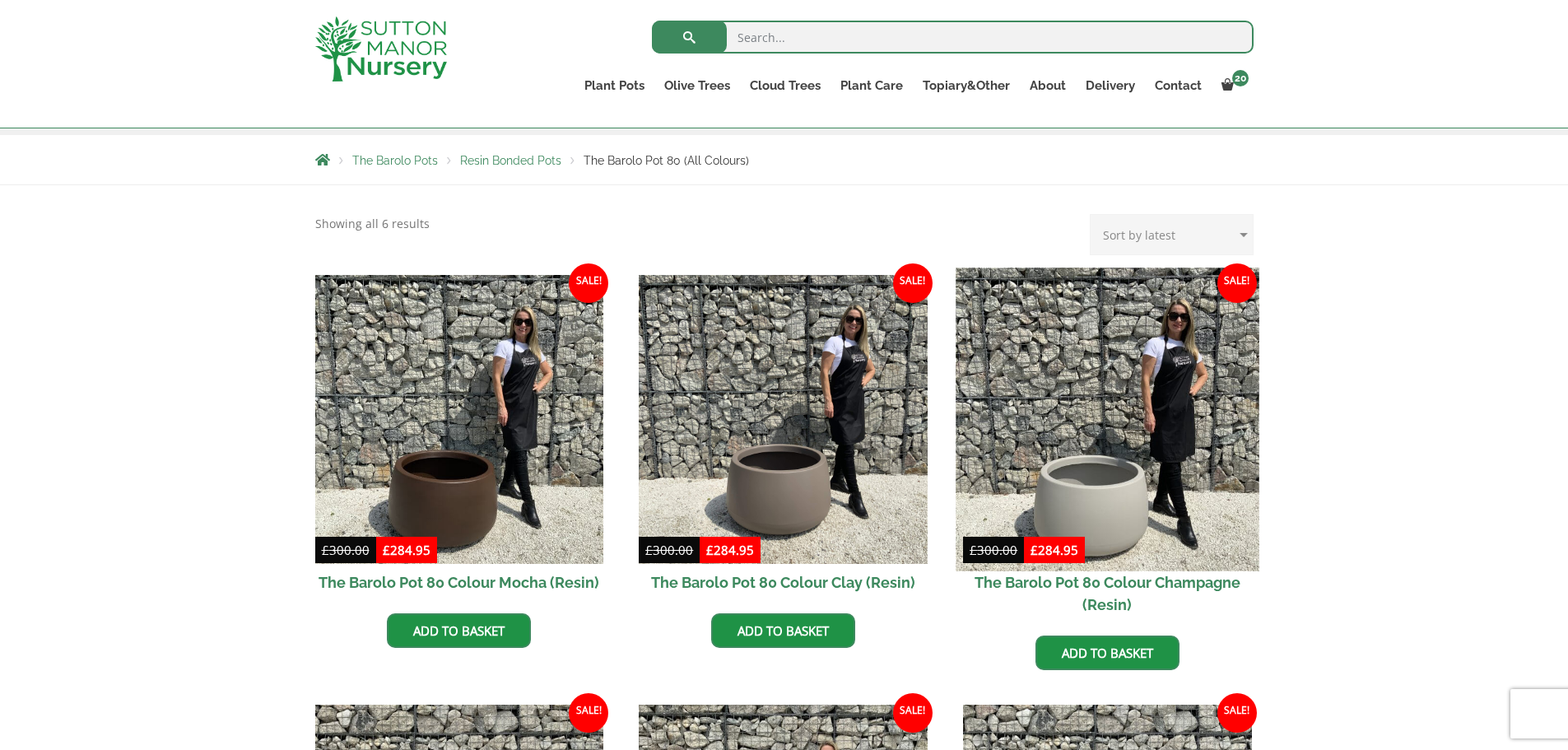
click at [1033, 481] on img at bounding box center [1107, 419] width 303 height 303
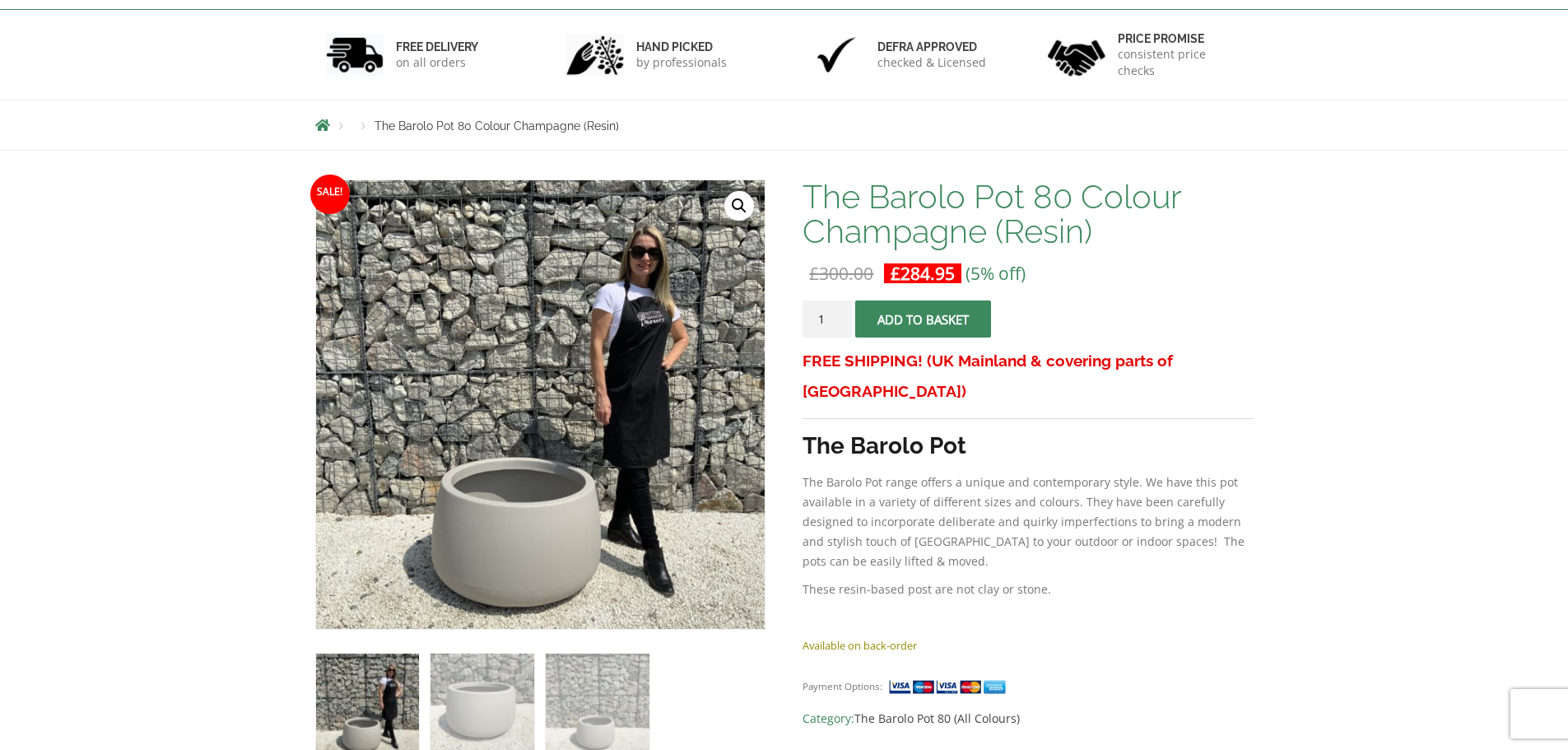
scroll to position [274, 0]
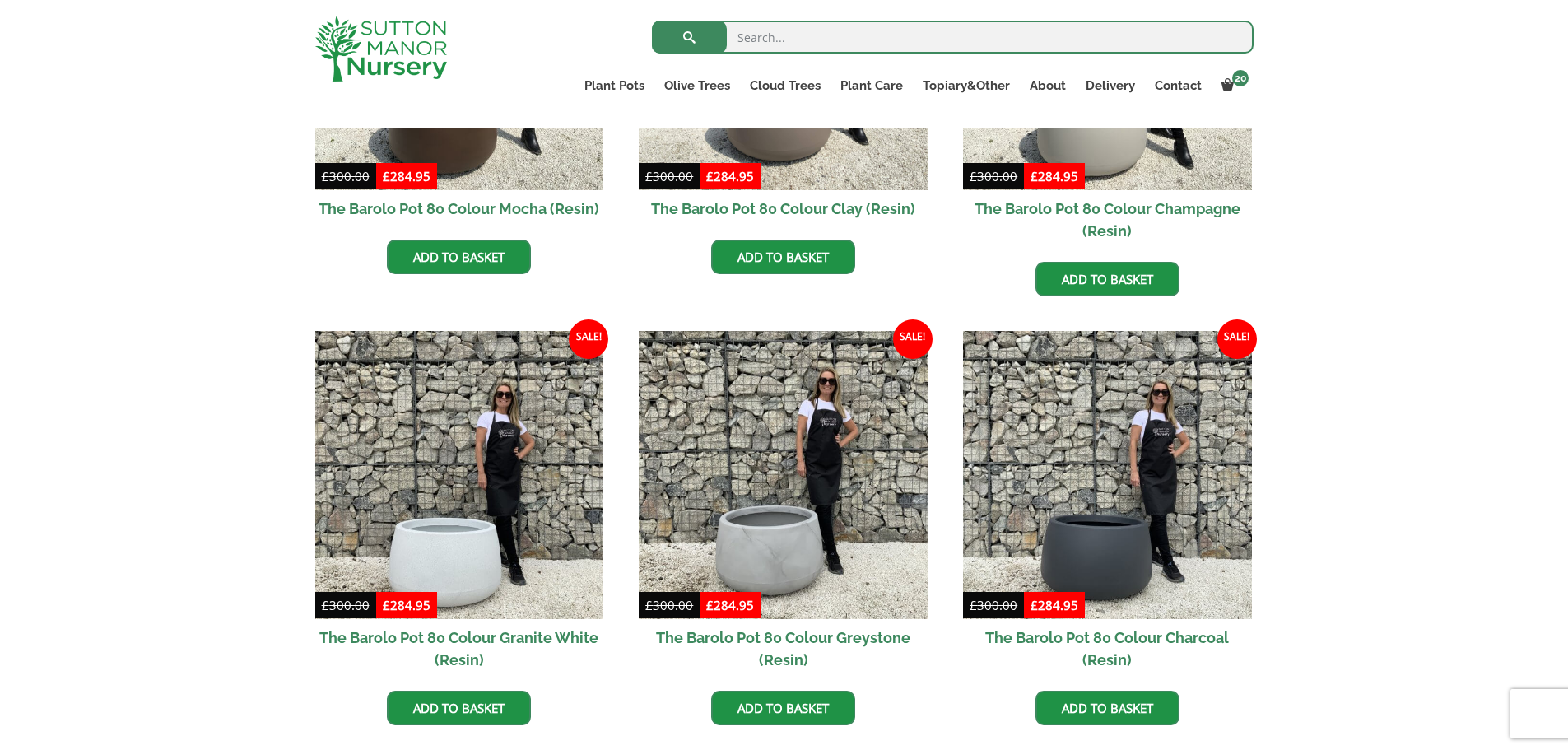
scroll to position [686, 0]
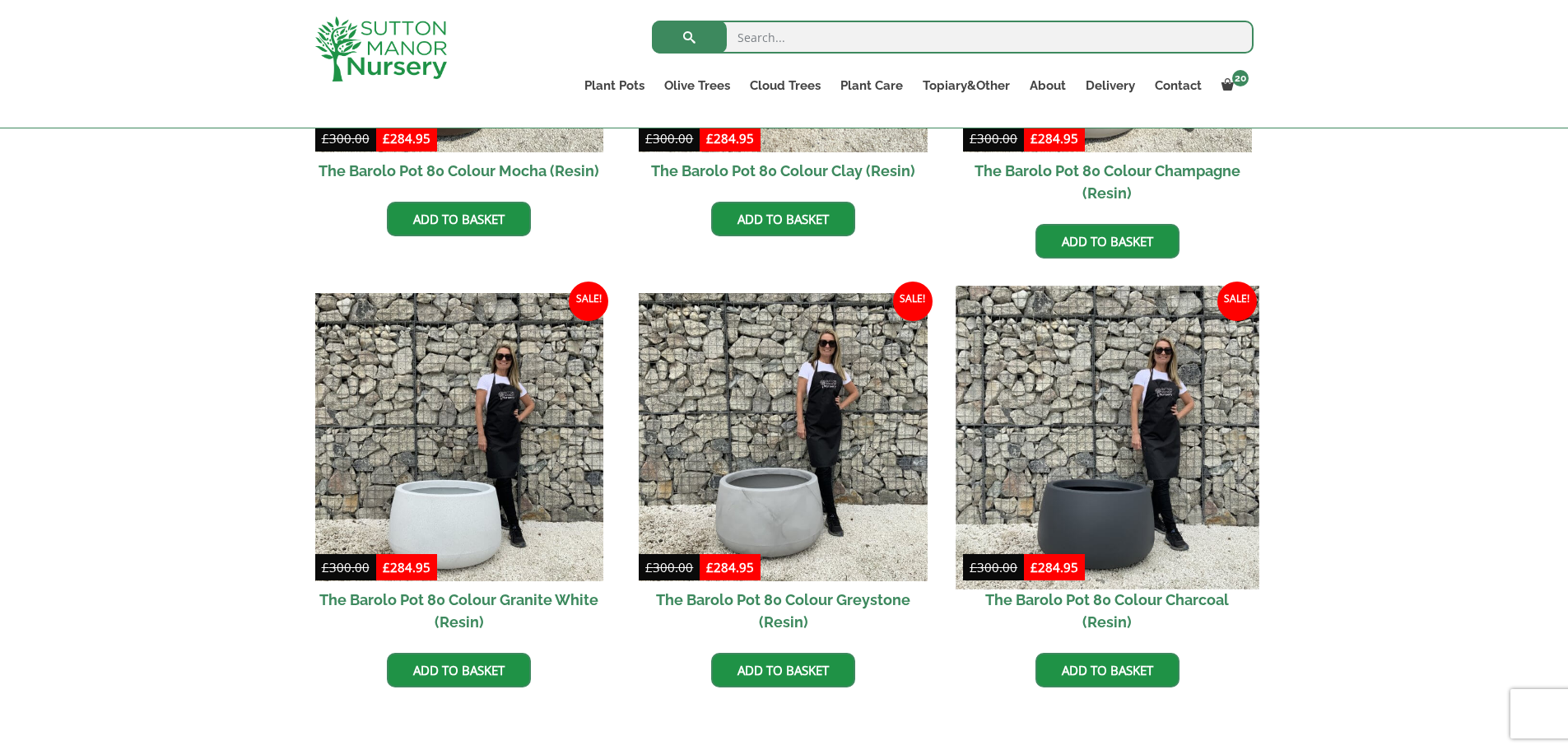
click at [1024, 485] on img at bounding box center [1107, 437] width 303 height 303
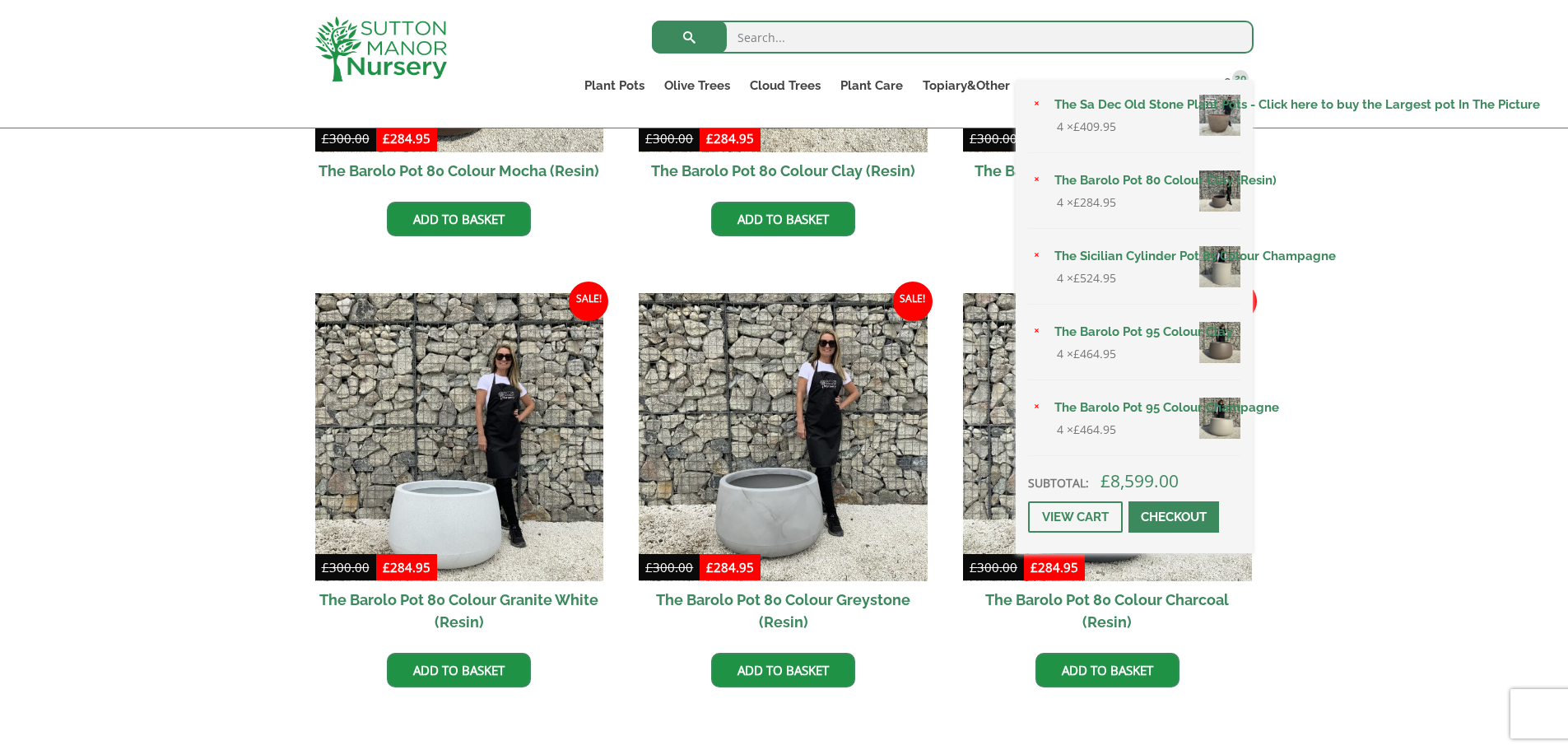
click at [1249, 81] on div "× The Sa Dec Old Stone Plant Pots - Click here to buy the Largest pot In The Pi…" at bounding box center [1134, 316] width 237 height 473
click at [1095, 518] on link "View cart" at bounding box center [1075, 516] width 95 height 31
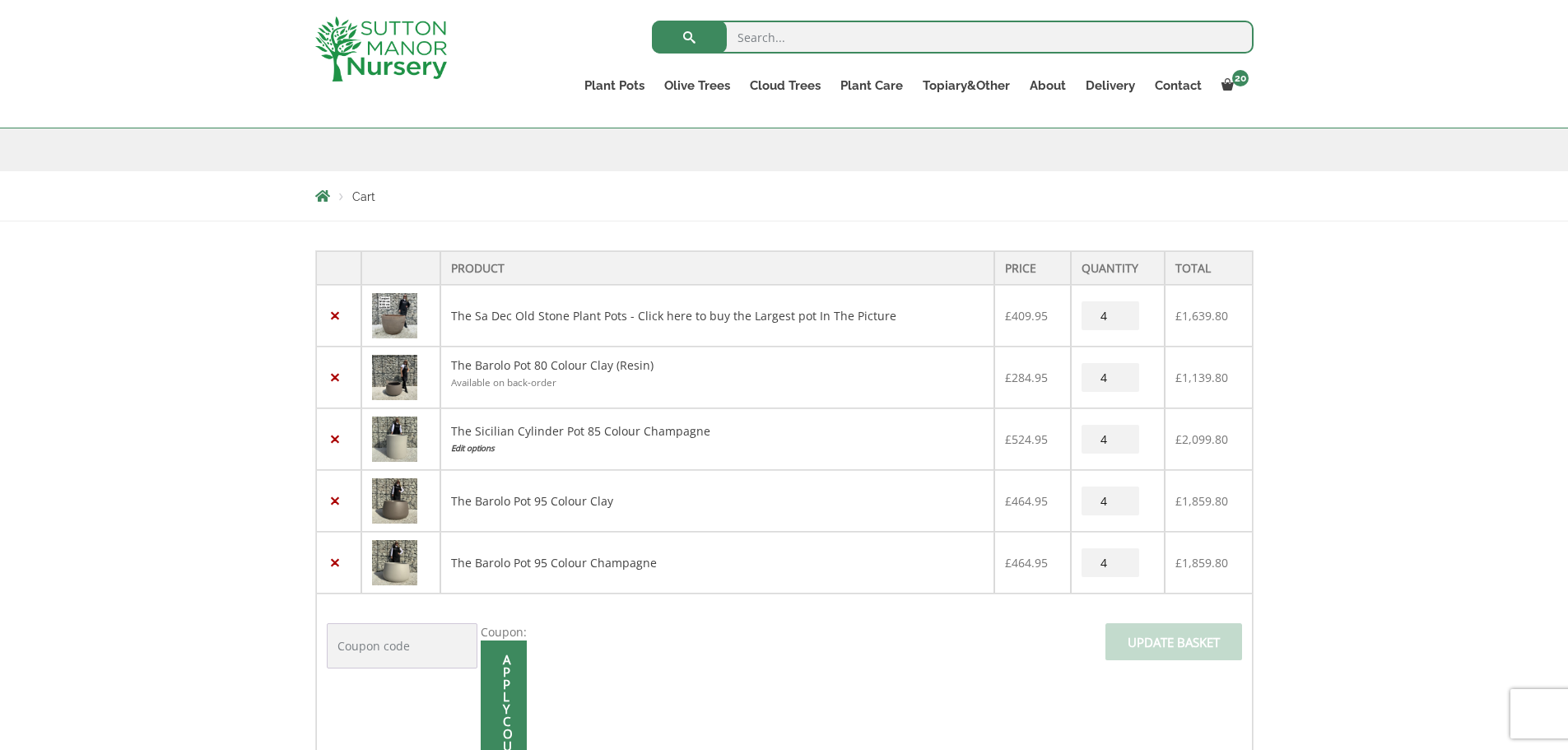
scroll to position [274, 0]
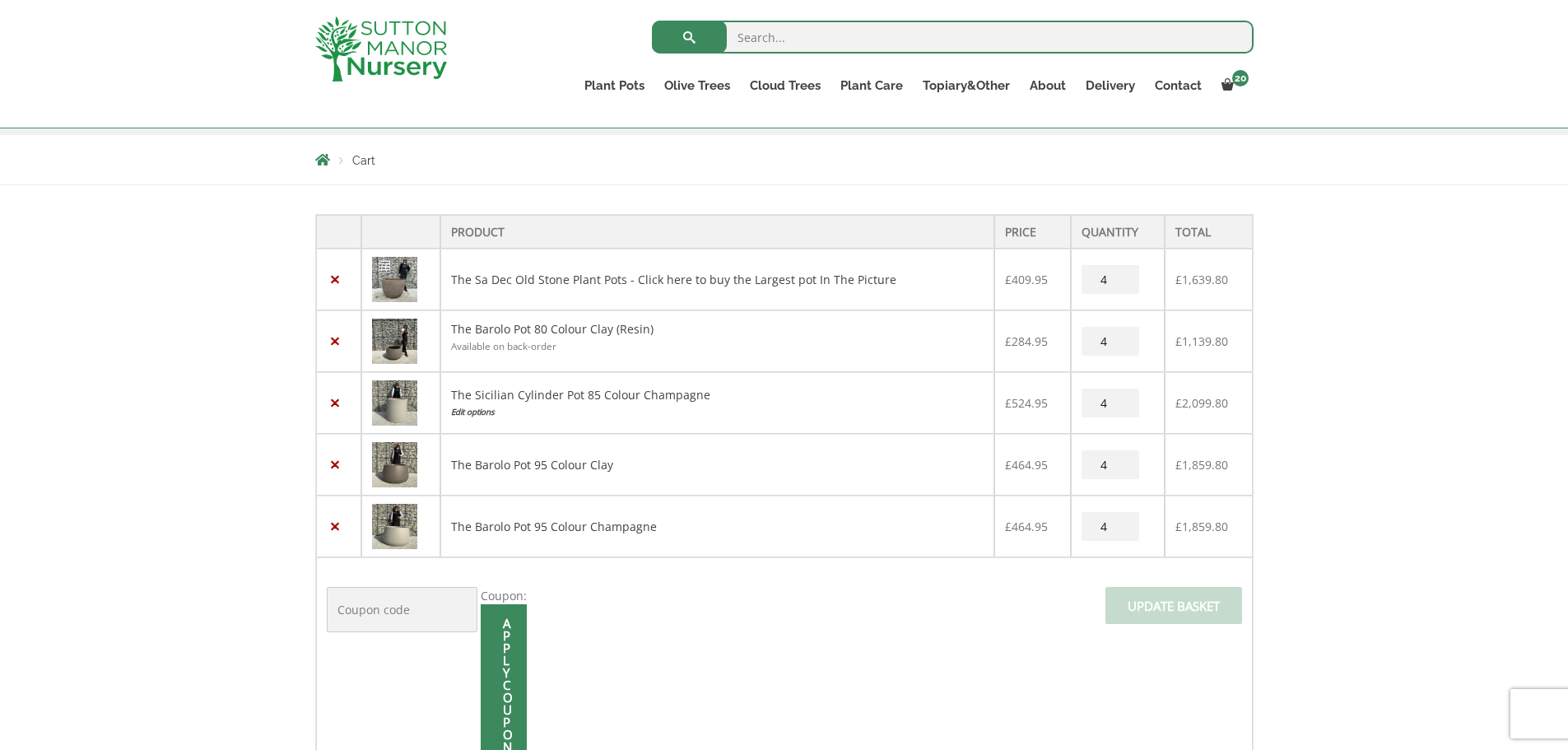
click at [764, 36] on input "search" at bounding box center [953, 37] width 601 height 33
type input "barolo 80"
click at [652, 21] on button "submit" at bounding box center [689, 37] width 75 height 33
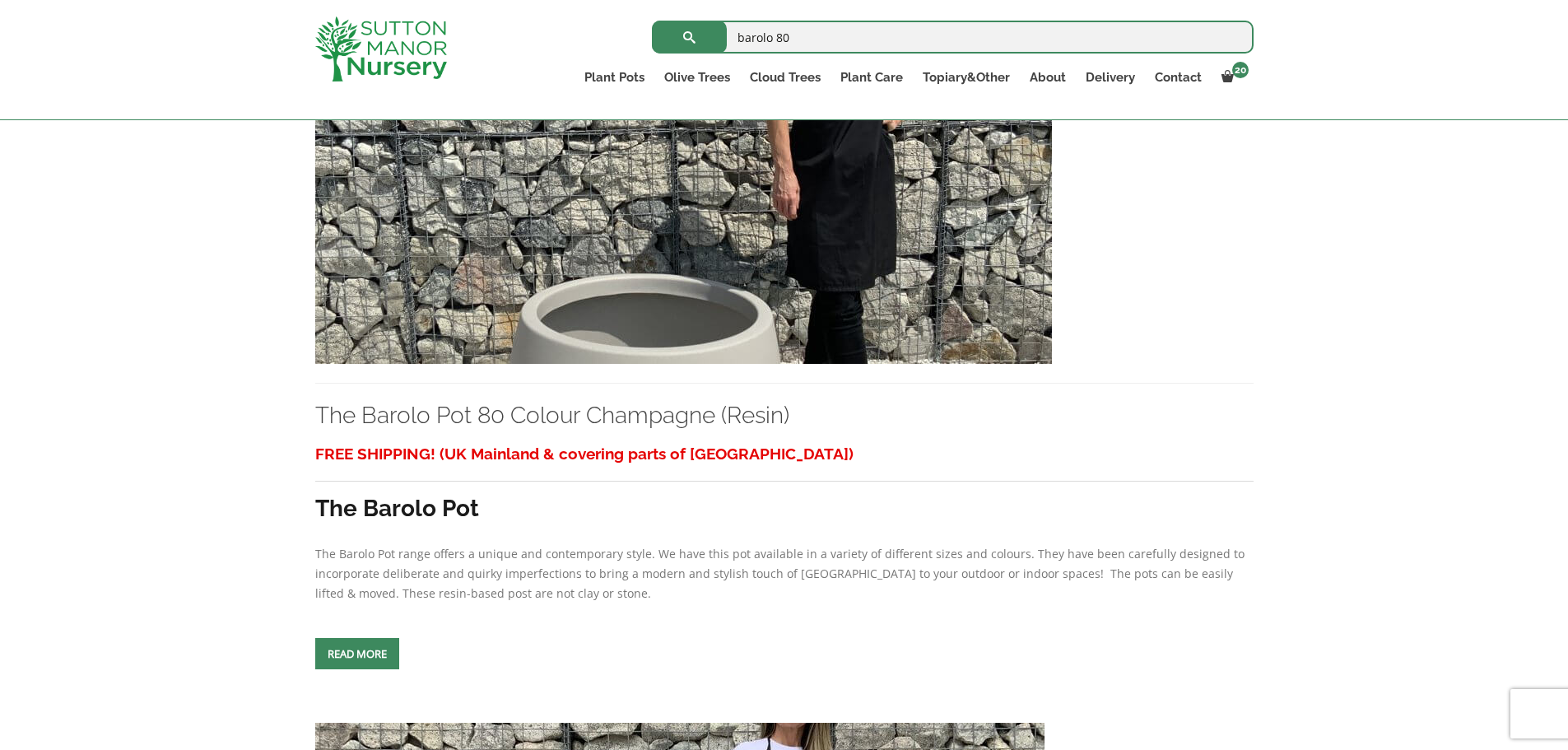
scroll to position [1755, 0]
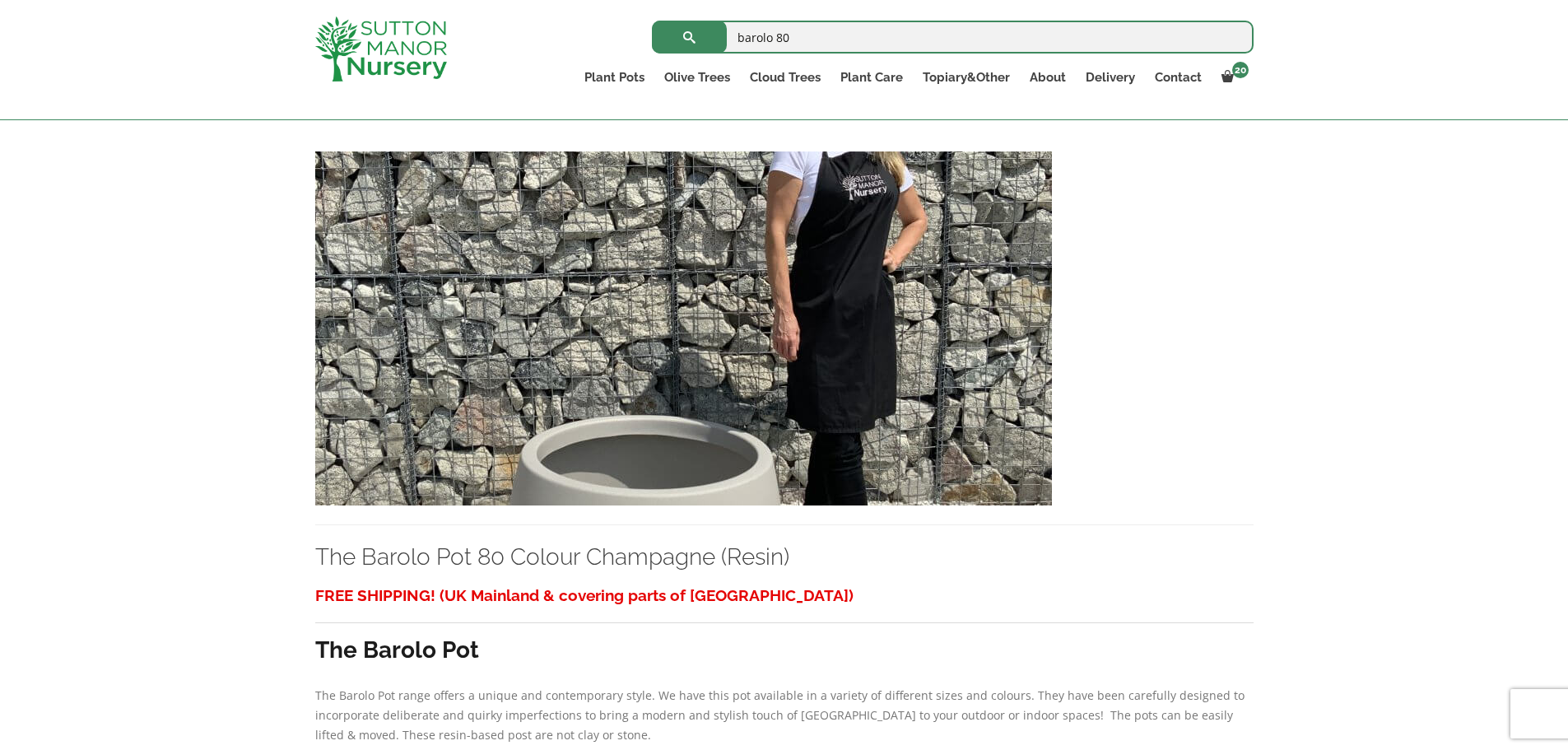
click at [529, 422] on img at bounding box center [684, 329] width 737 height 355
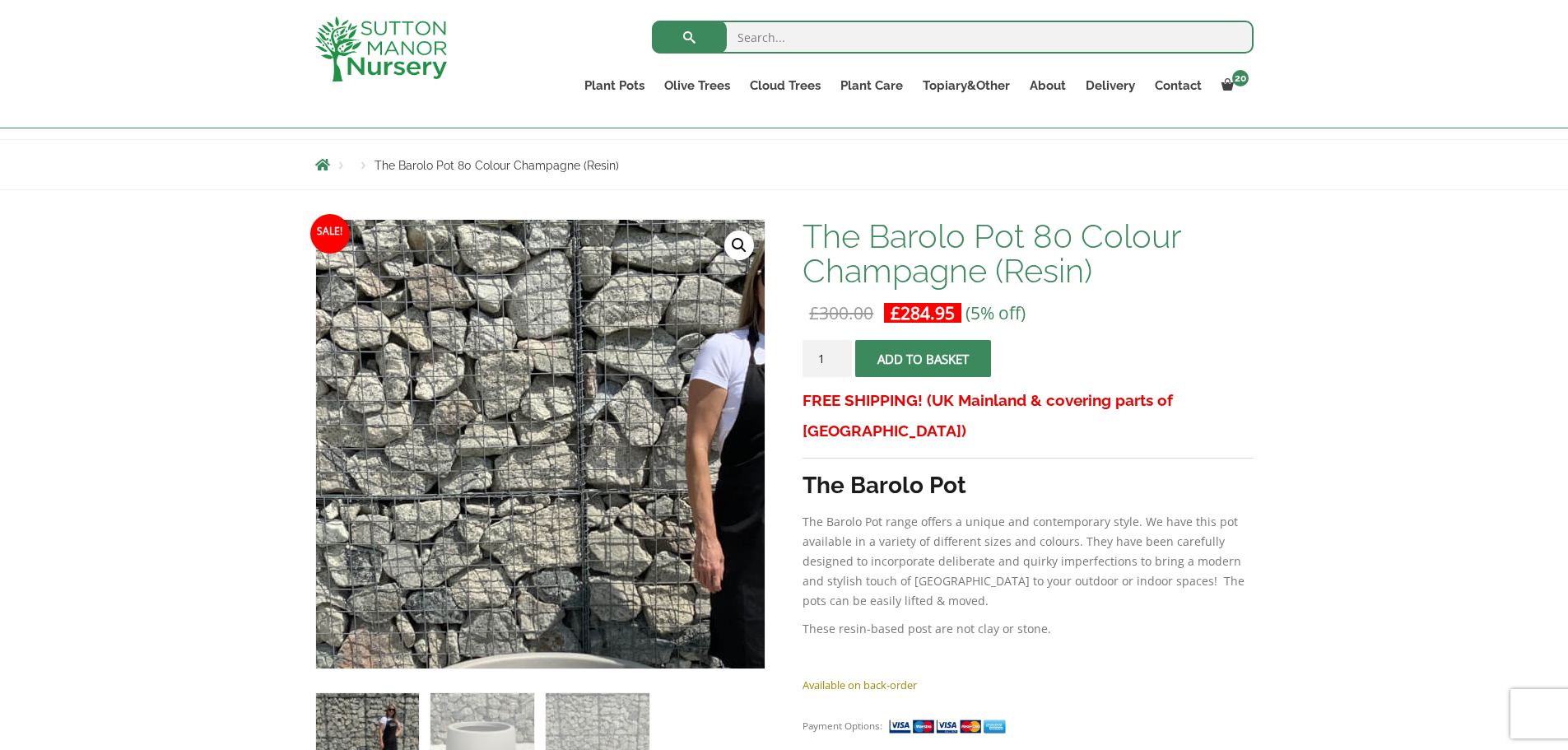
scroll to position [274, 0]
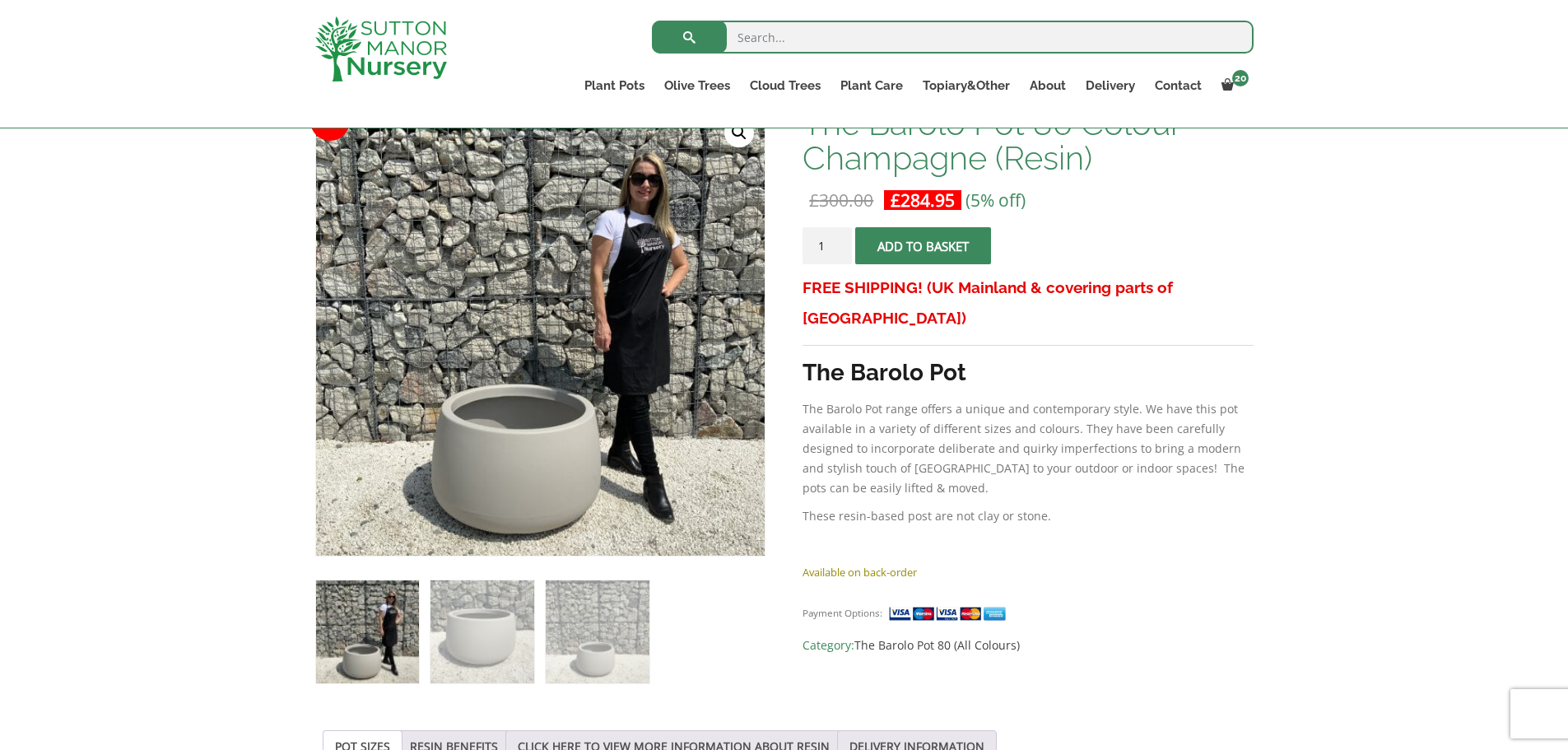
click at [910, 563] on p "Available on back-order" at bounding box center [1027, 573] width 450 height 20
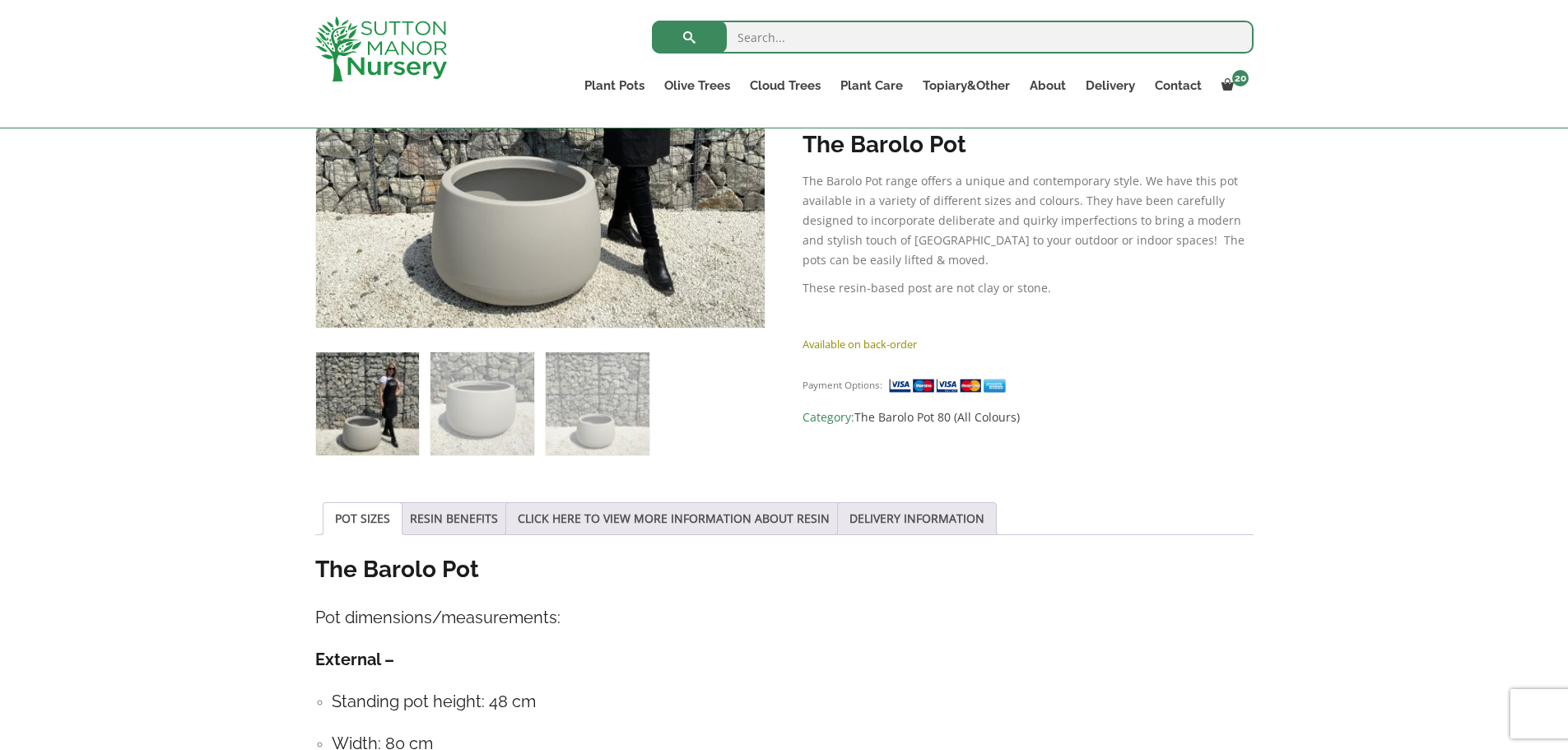
scroll to position [686, 0]
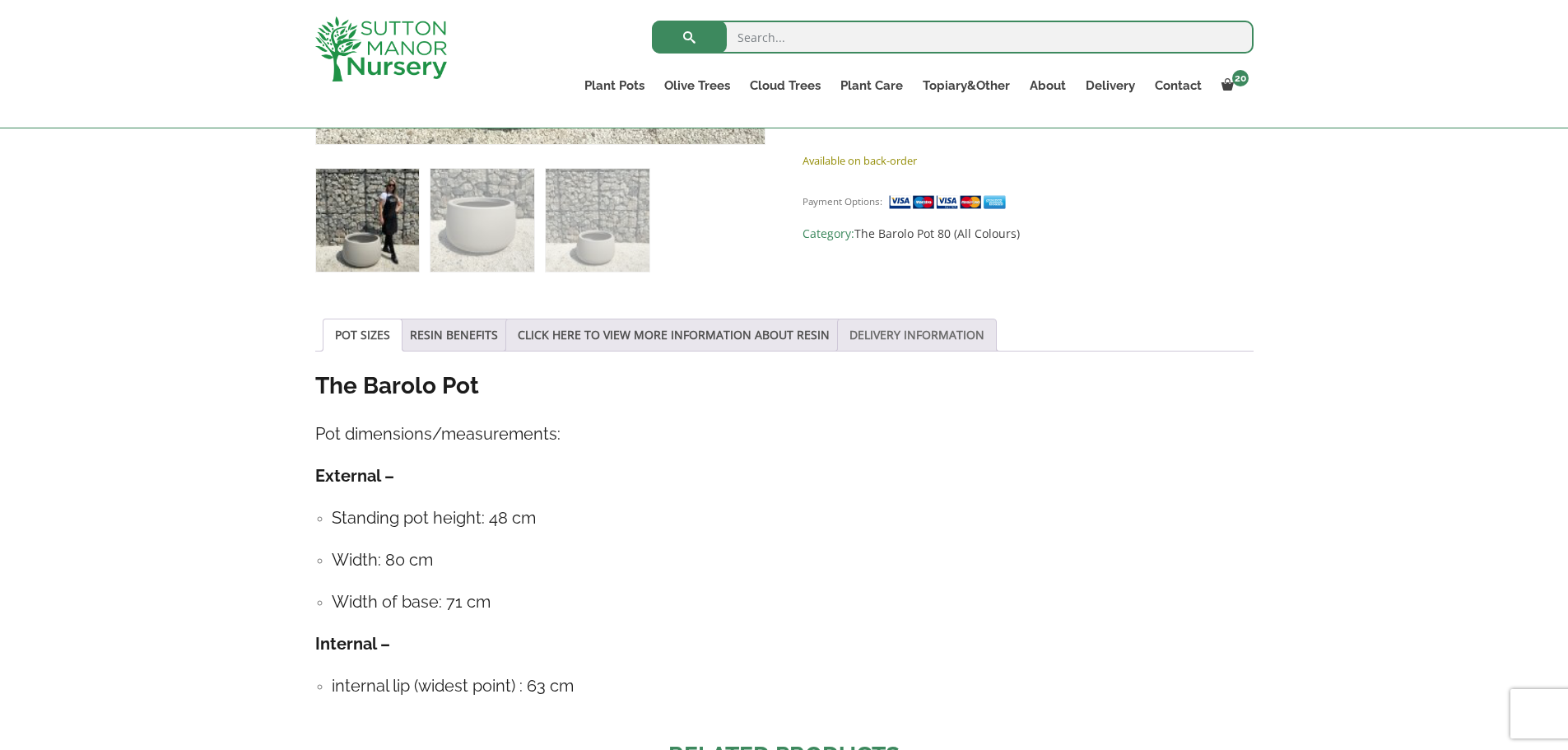
click at [897, 343] on link "DELIVERY INFORMATION" at bounding box center [917, 335] width 135 height 31
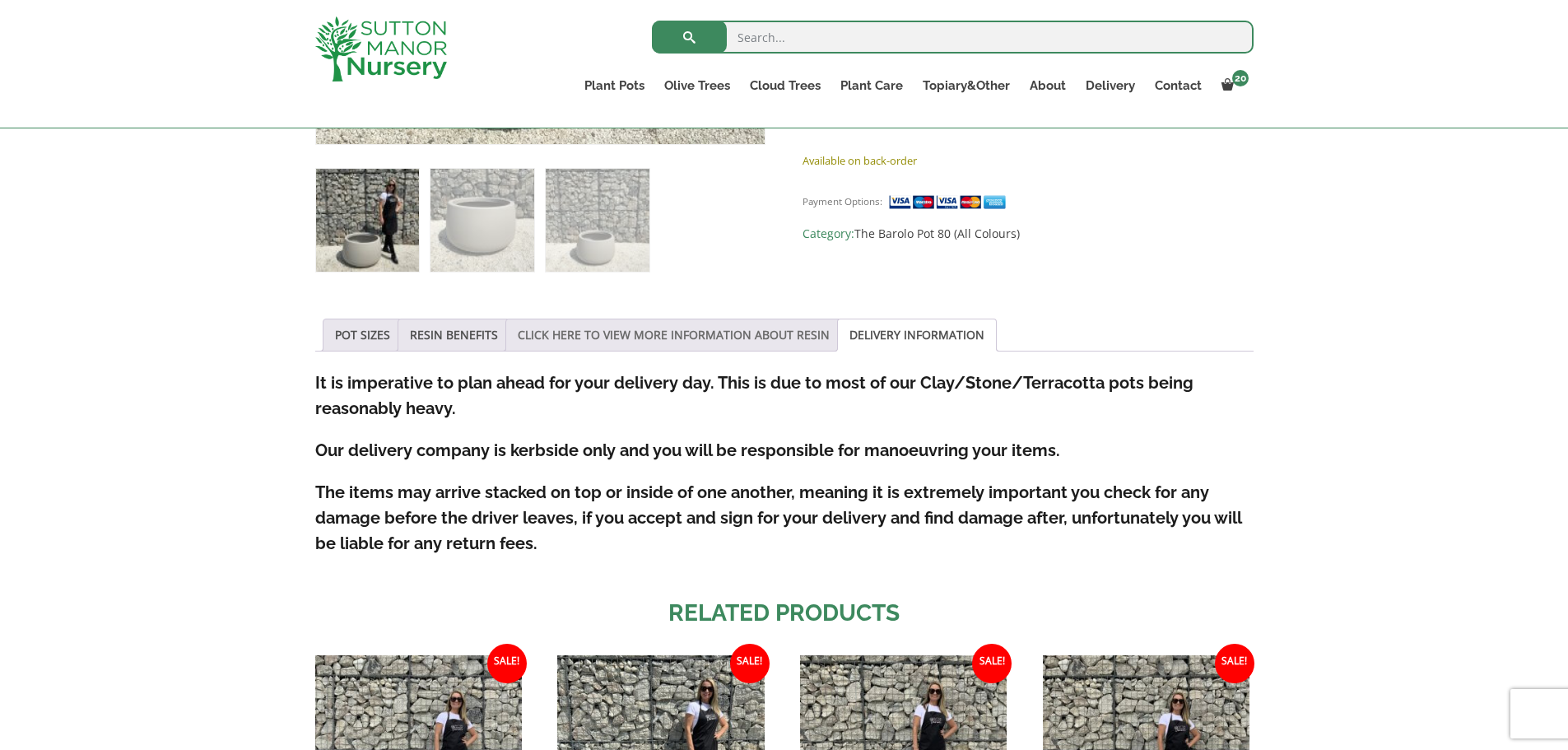
click at [681, 330] on link "CLICK HERE TO VIEW MORE INFORMATION ABOUT RESIN" at bounding box center [673, 335] width 312 height 31
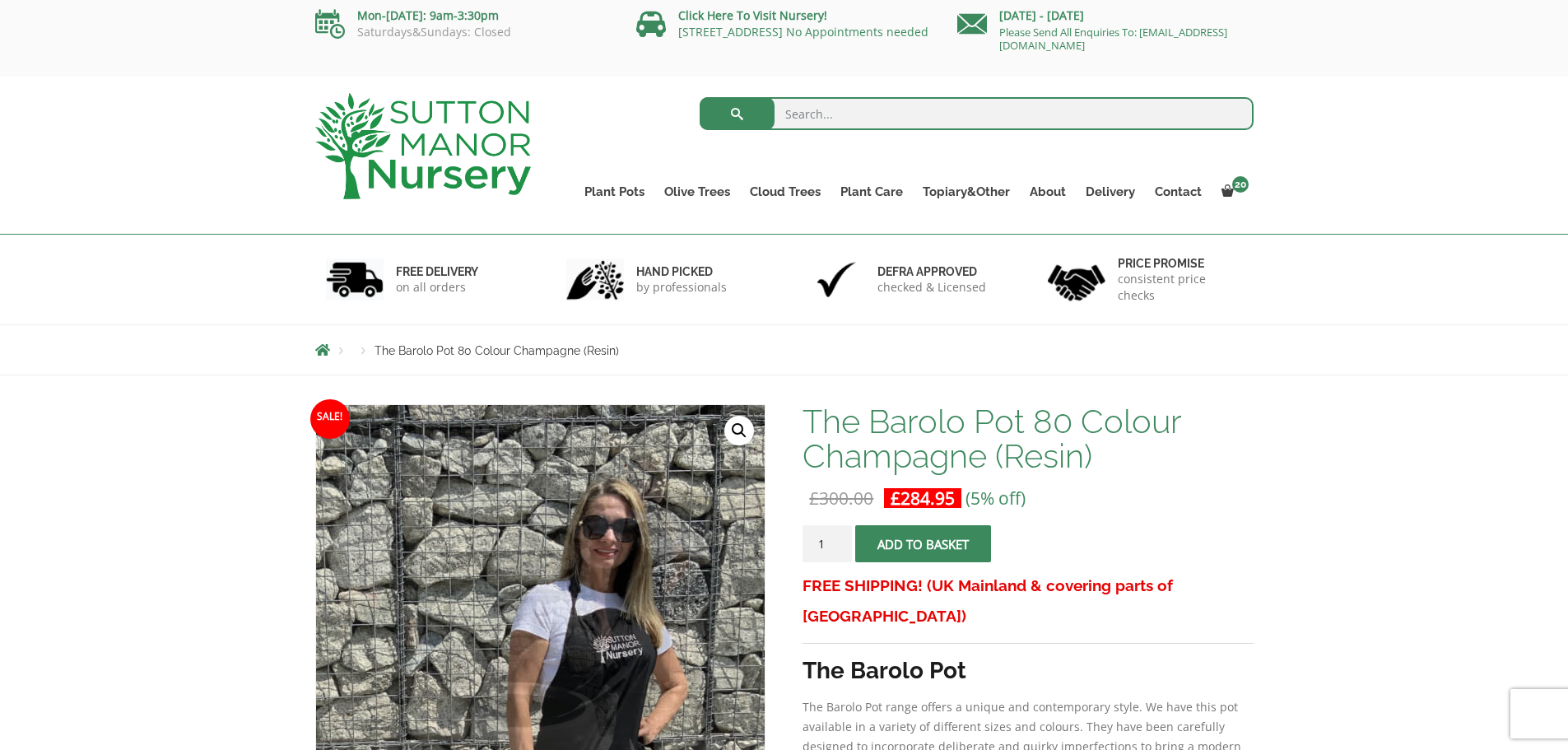
scroll to position [0, 0]
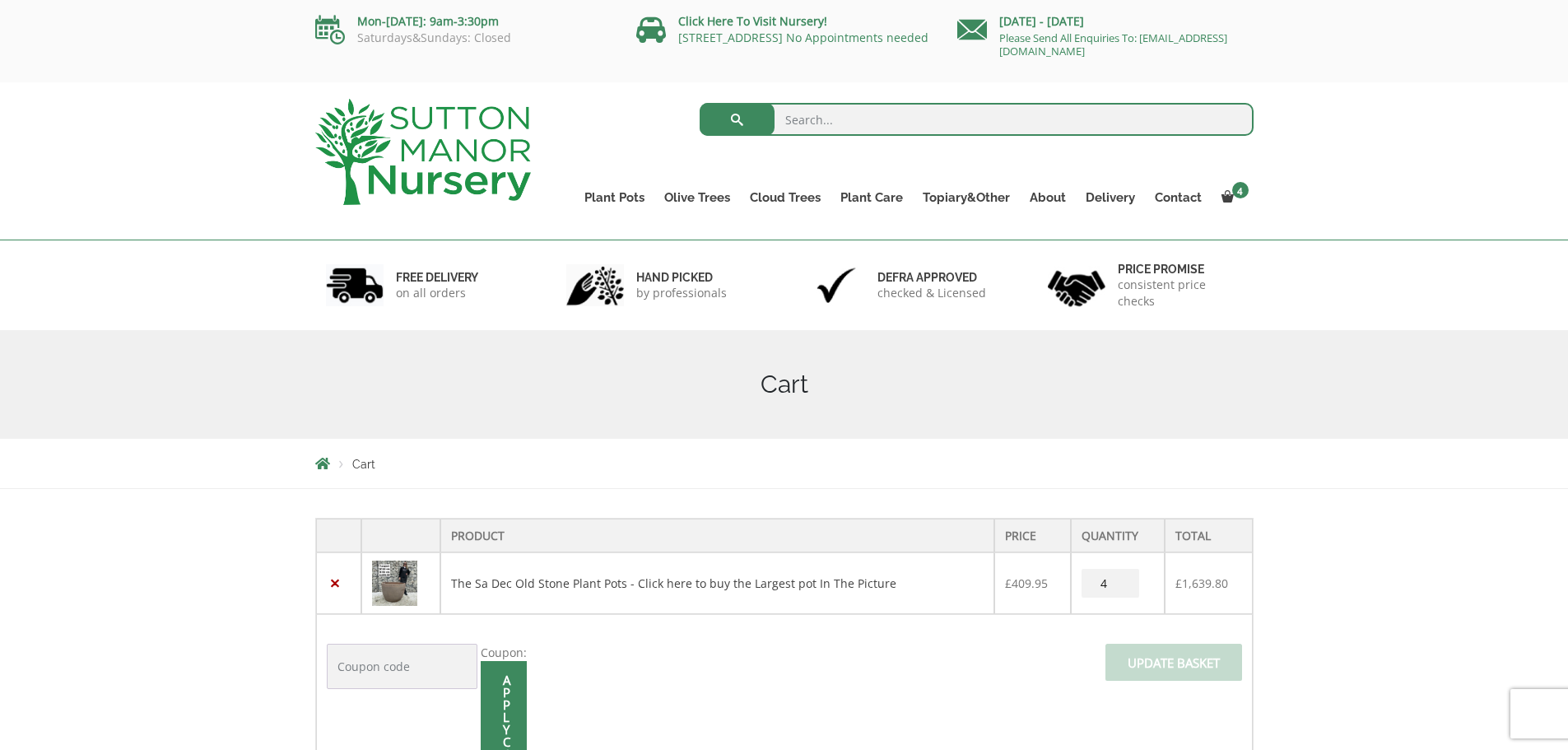
scroll to position [137, 0]
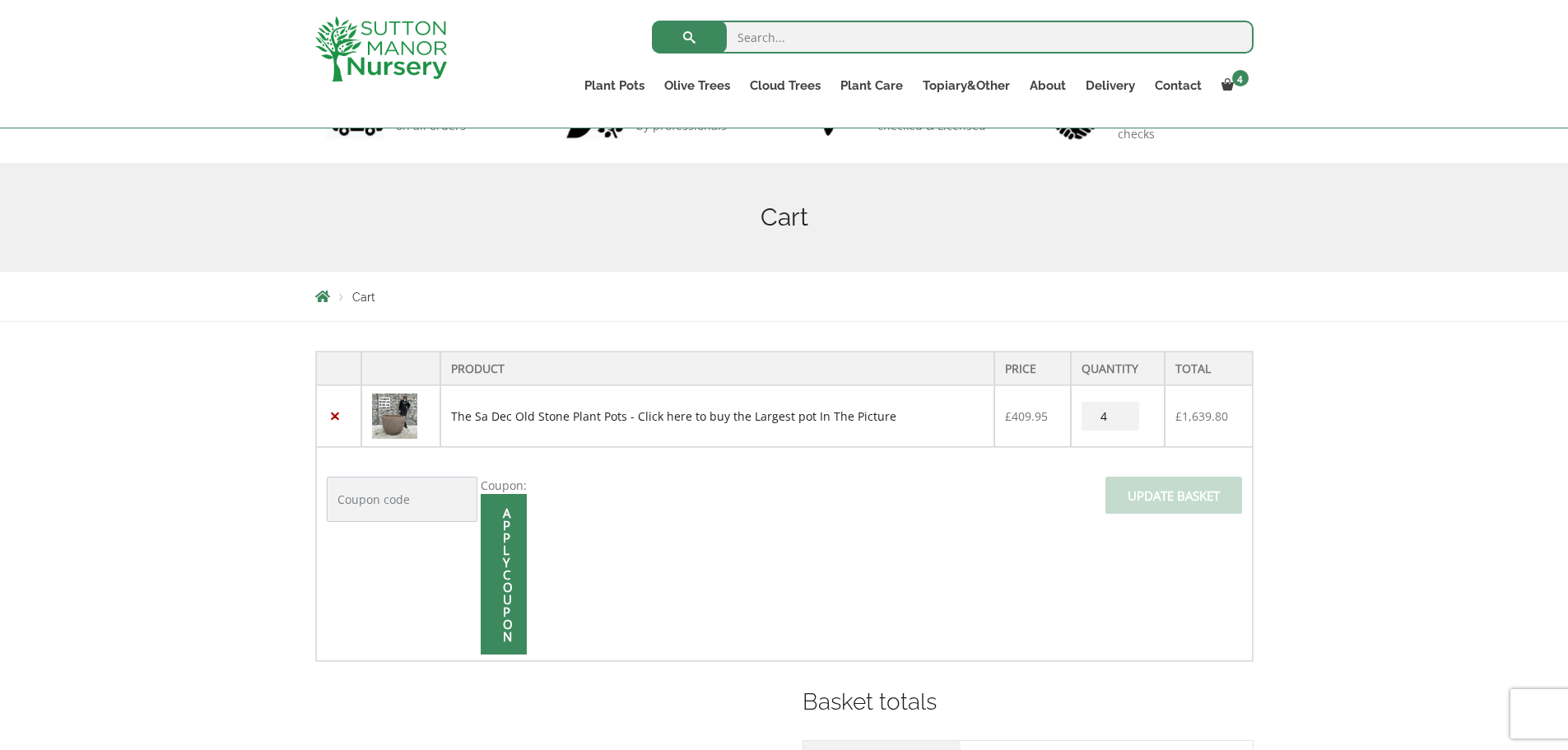
click at [501, 421] on link "The Sa Dec Old Stone Plant Pots - Click here to buy the Largest pot In The Pict…" at bounding box center [673, 416] width 445 height 16
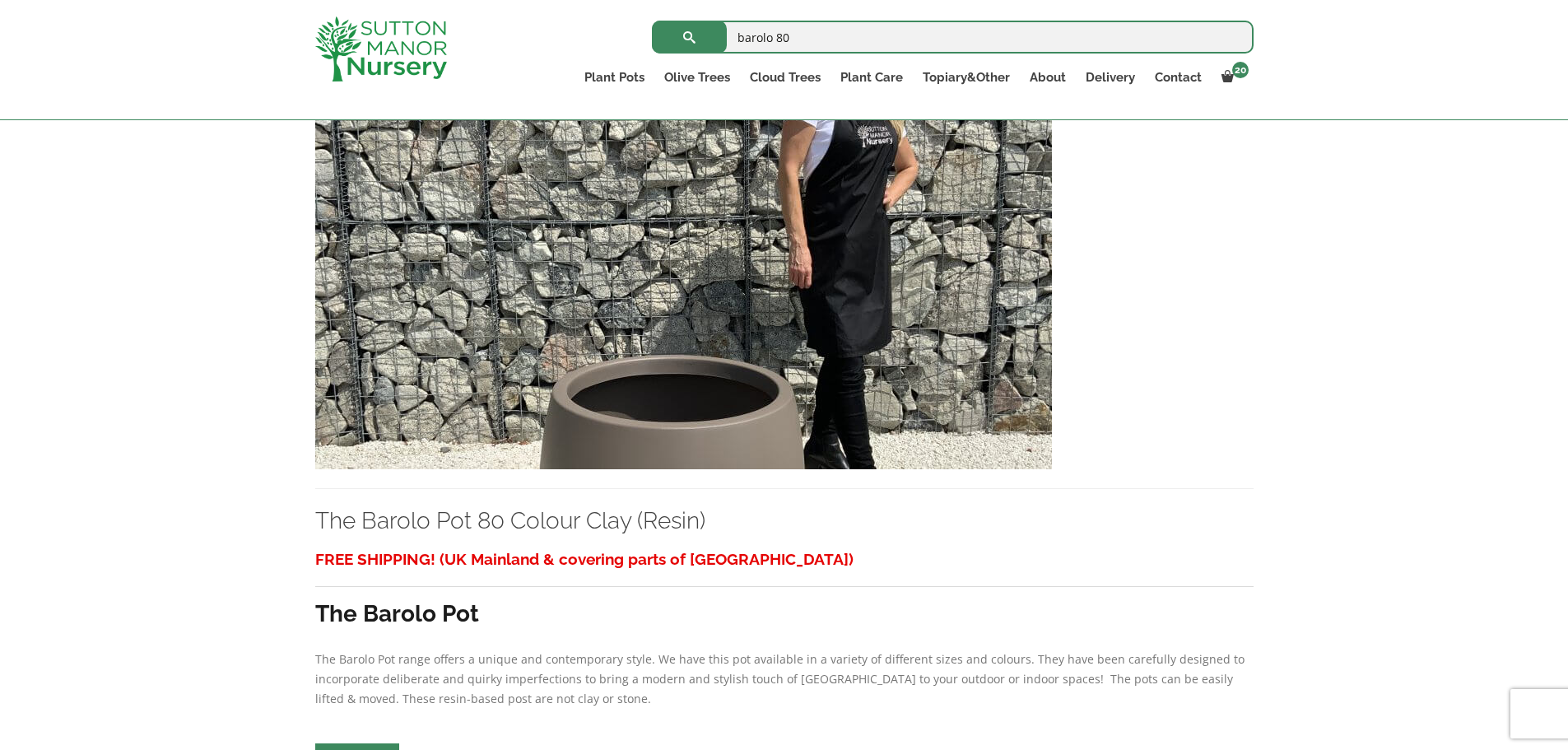
scroll to position [1236, 0]
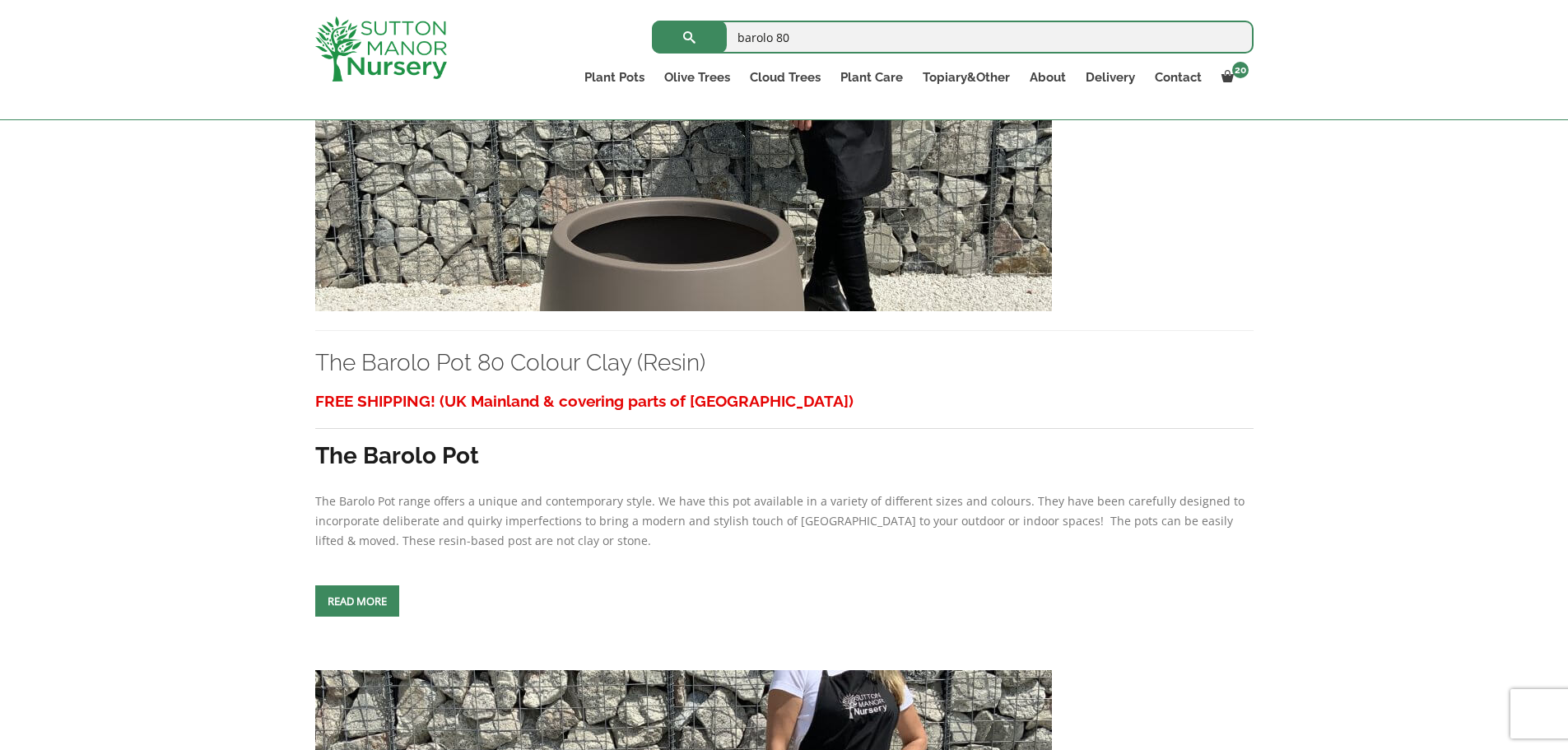
click at [577, 257] on img at bounding box center [684, 134] width 737 height 355
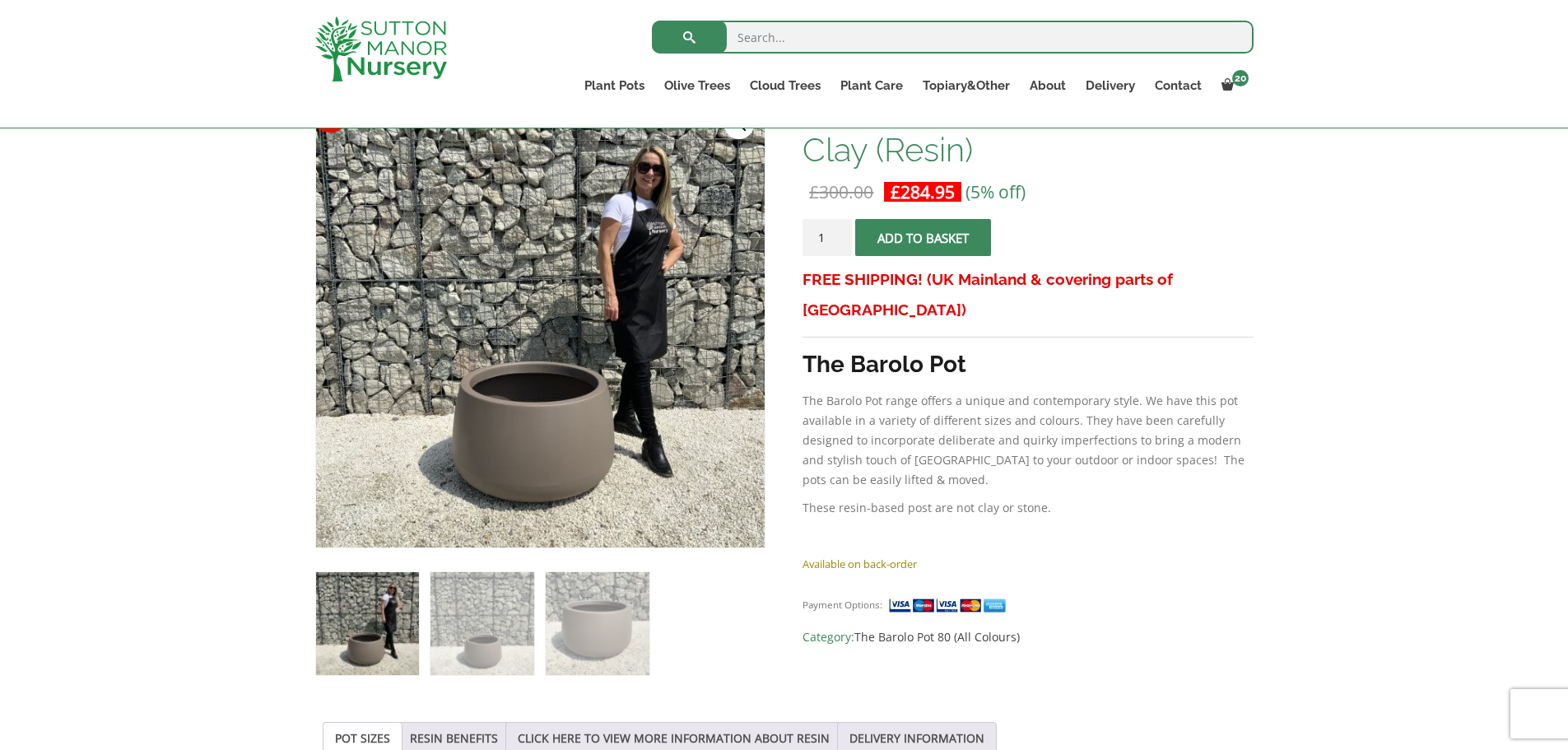
scroll to position [411, 0]
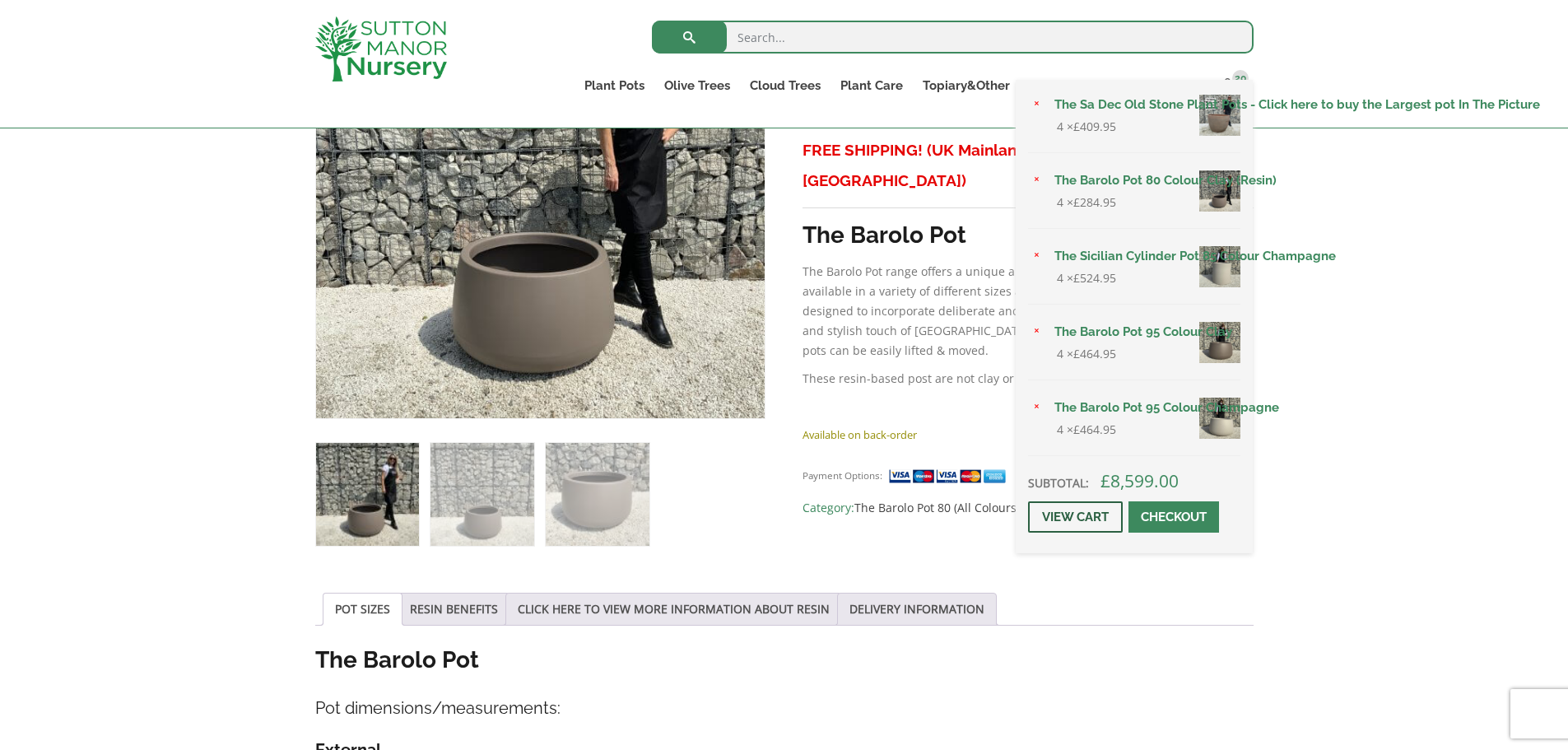
click at [1075, 520] on link "View cart" at bounding box center [1075, 516] width 95 height 31
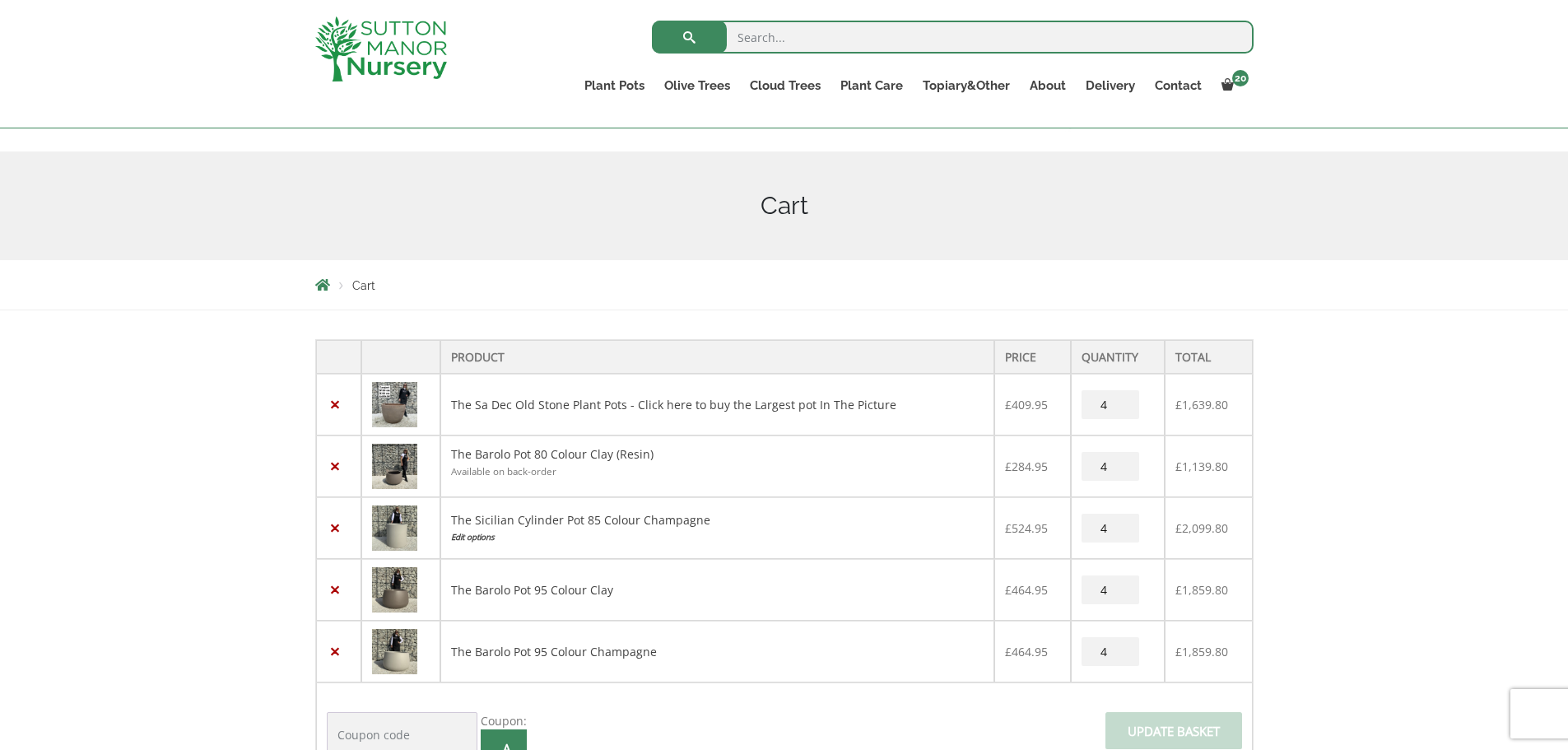
scroll to position [274, 0]
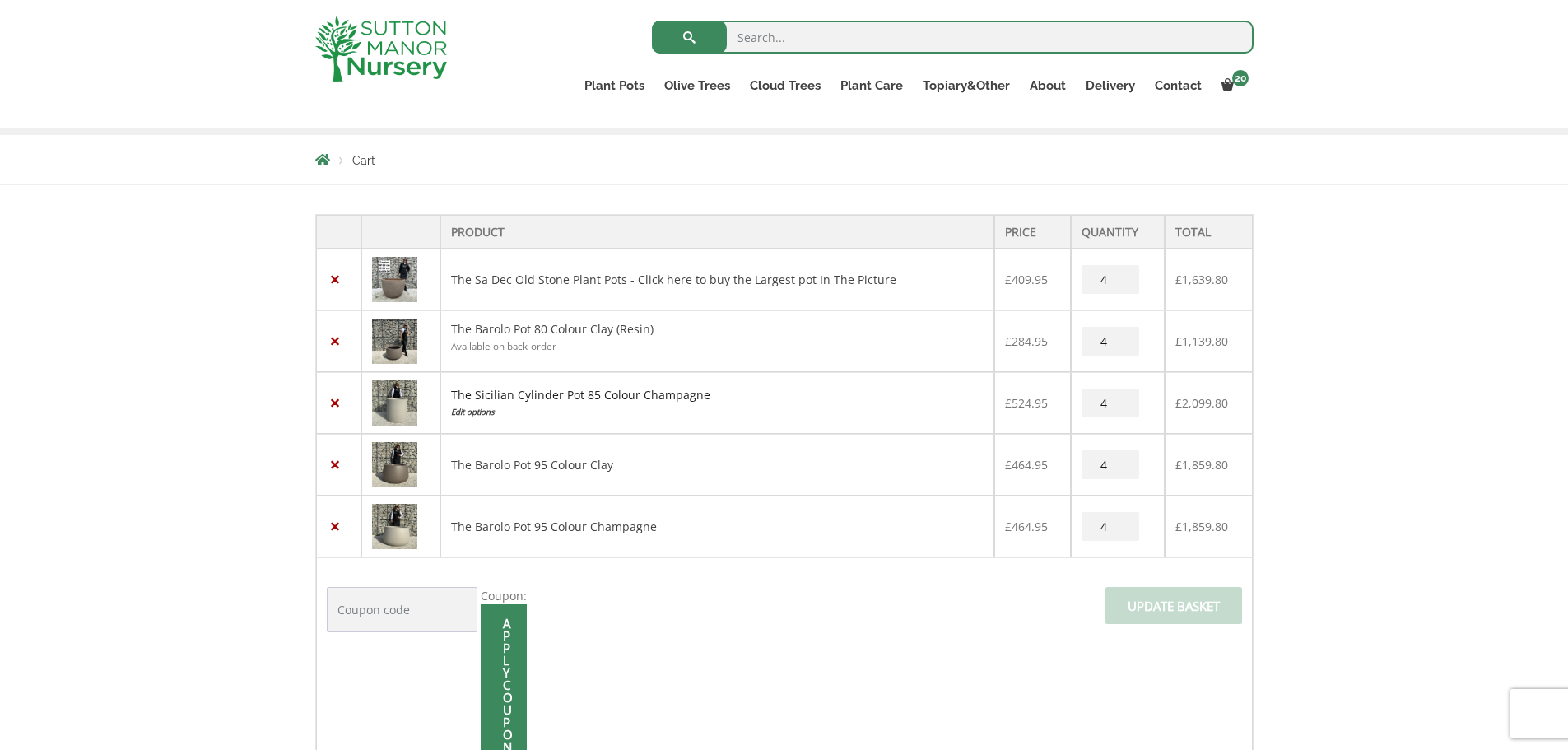
click at [489, 401] on link "The Sicilian Cylinder Pot 85 Colour Champagne" at bounding box center [580, 395] width 259 height 16
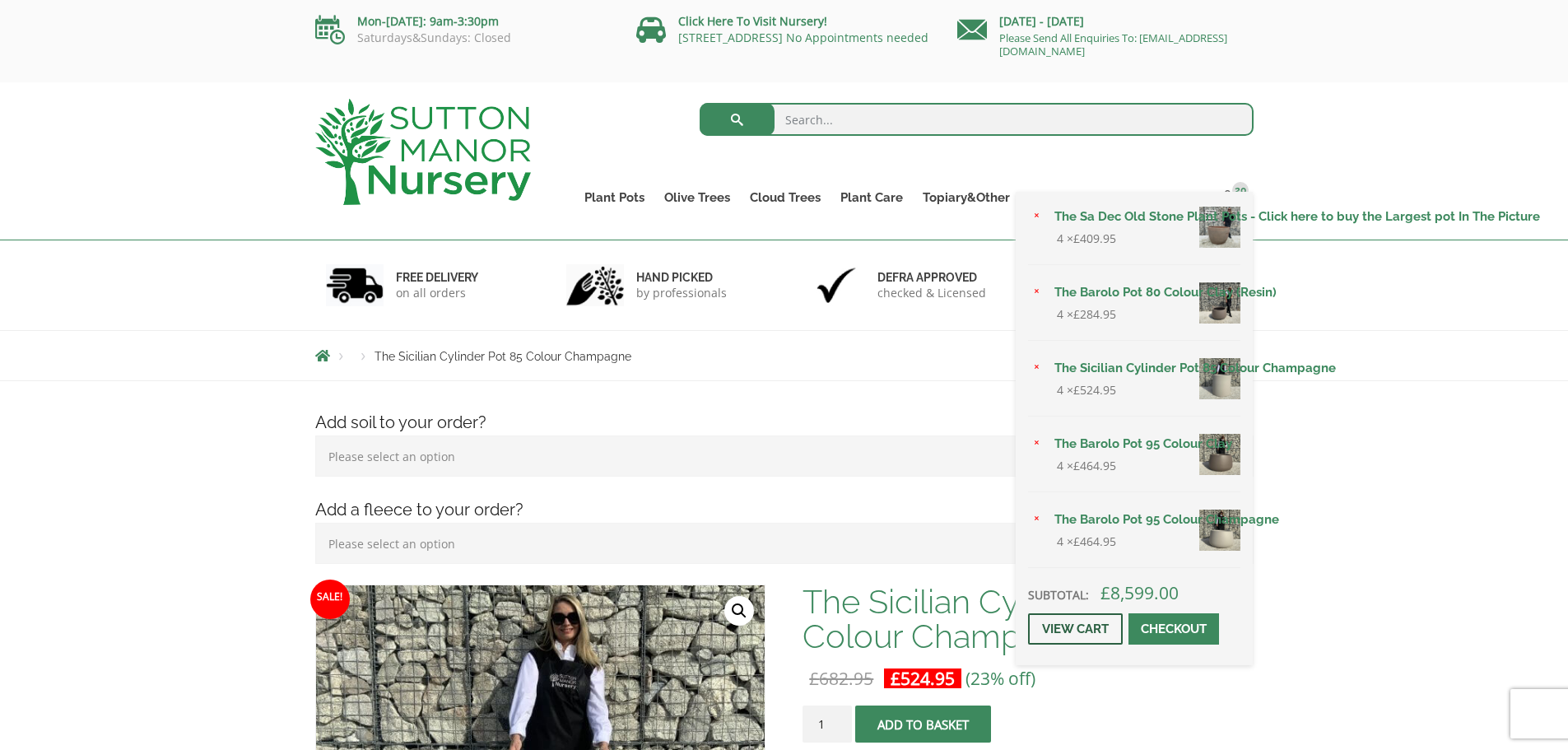
click at [1092, 628] on link "View cart" at bounding box center [1075, 628] width 95 height 31
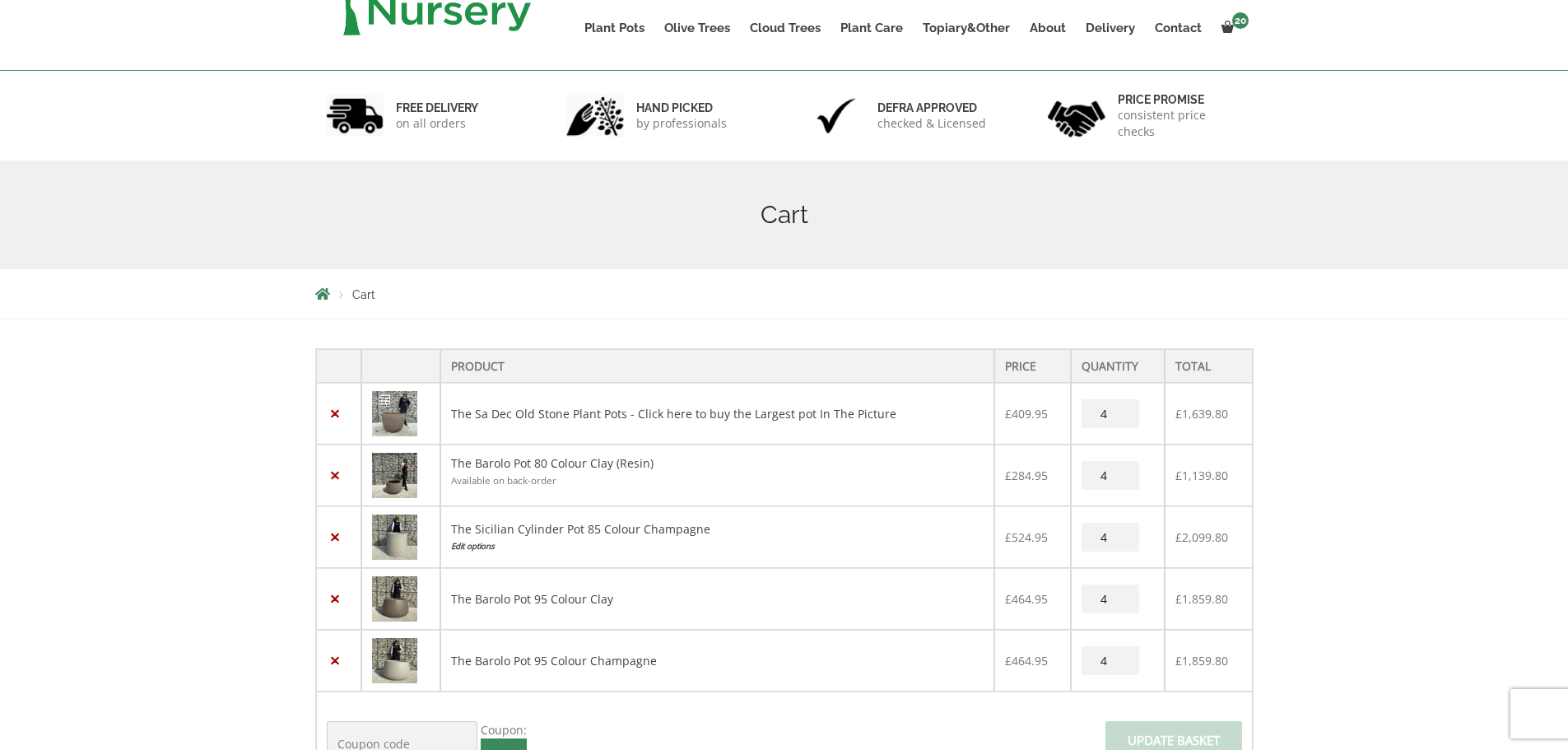
scroll to position [274, 0]
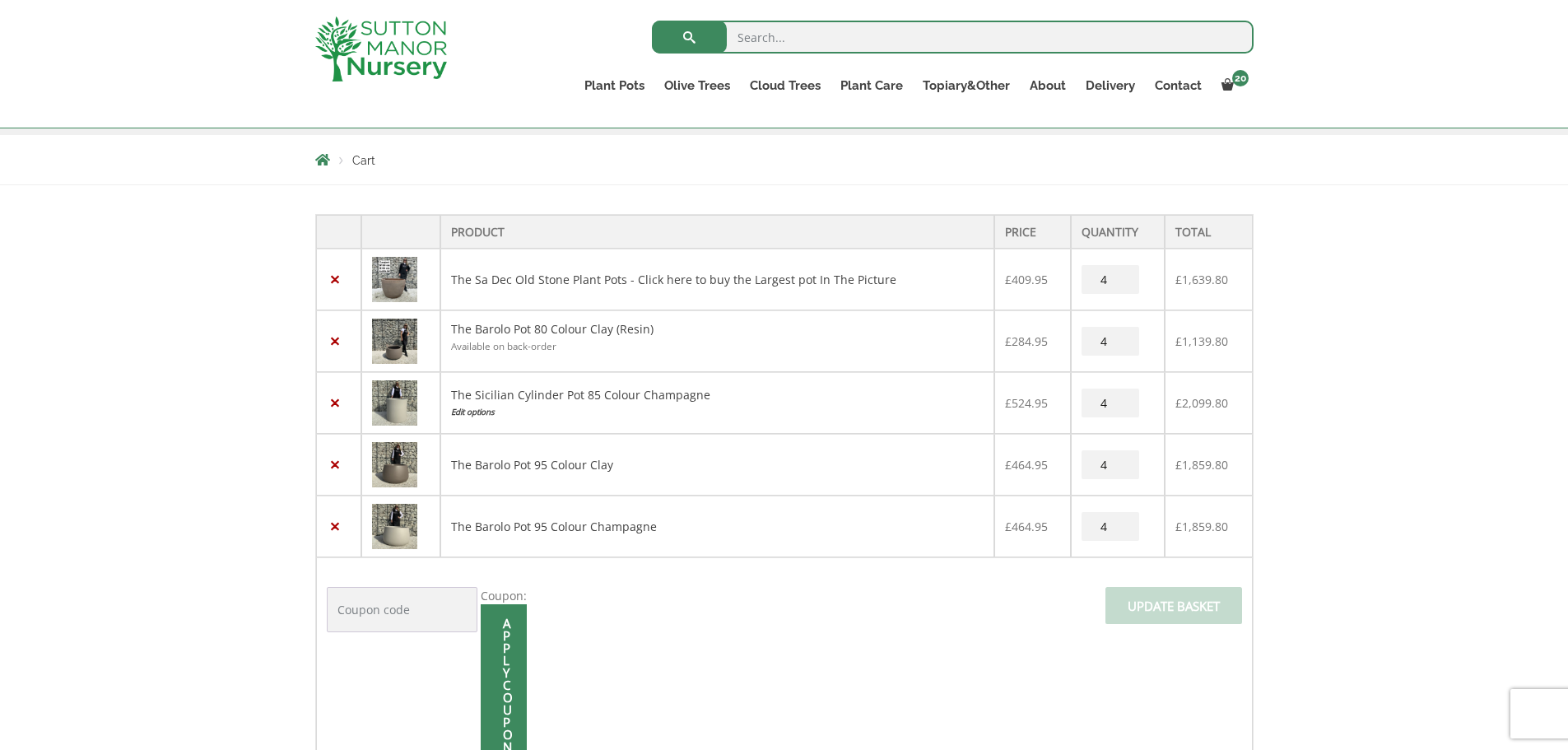
click at [411, 289] on img at bounding box center [394, 279] width 45 height 45
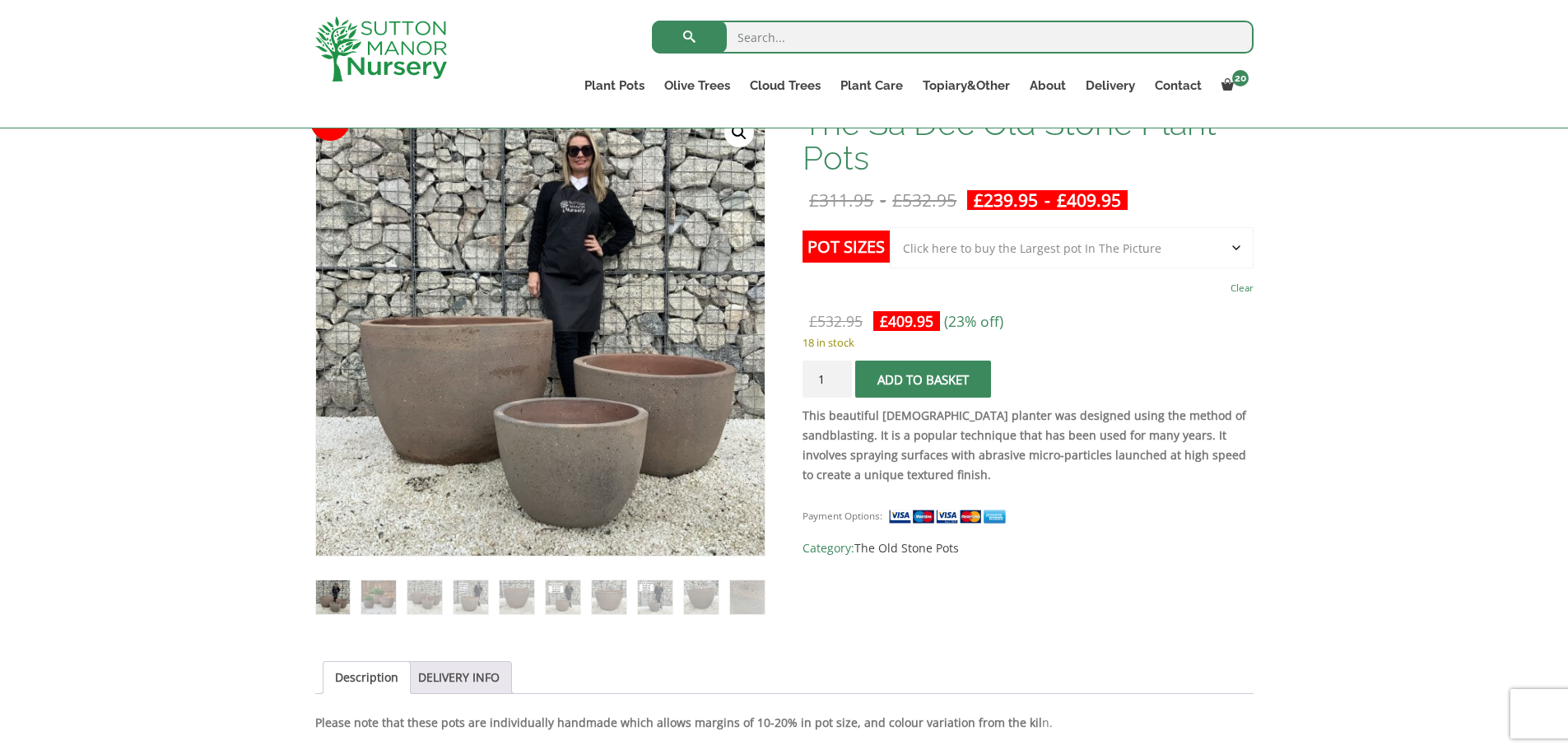
scroll to position [411, 0]
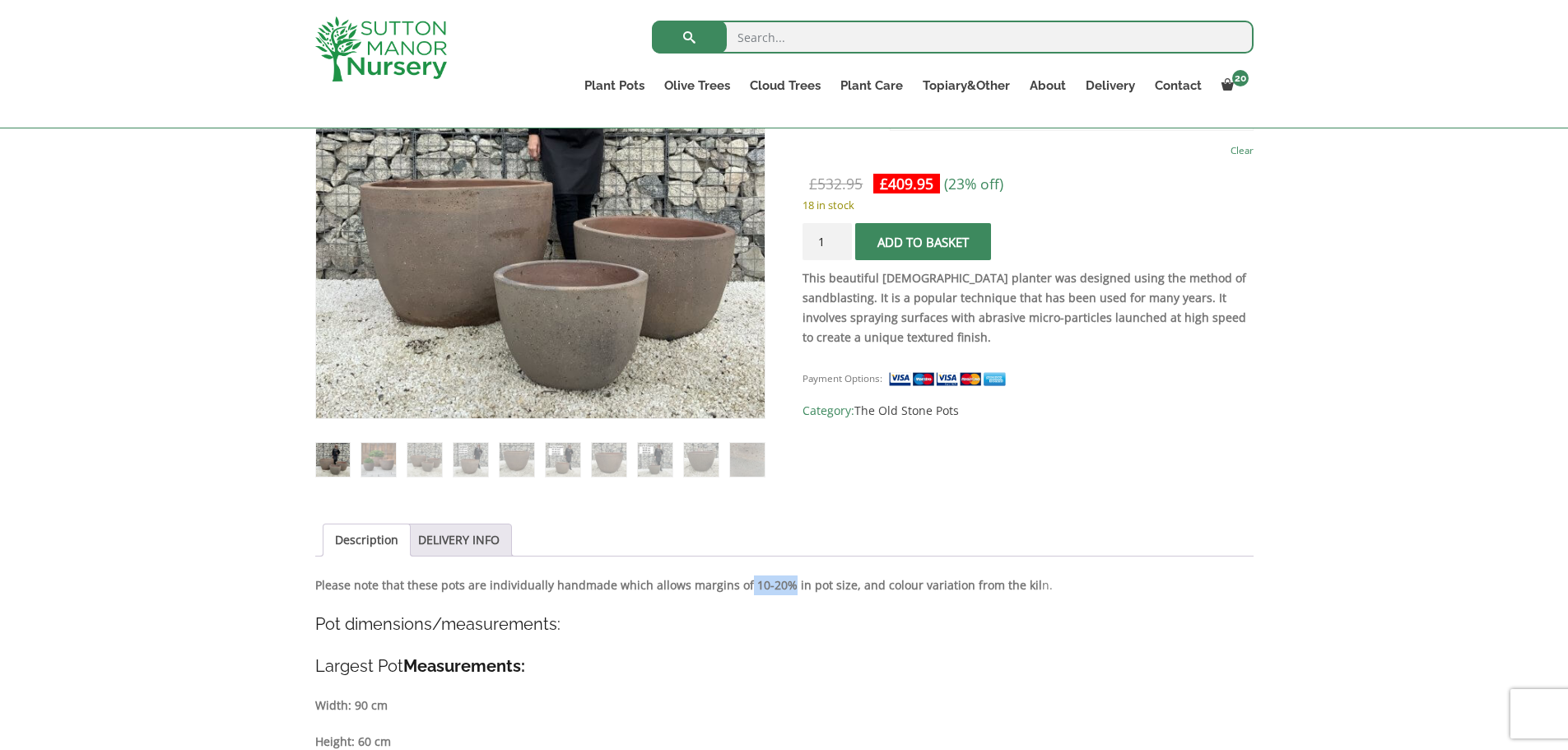
drag, startPoint x: 739, startPoint y: 581, endPoint x: 782, endPoint y: 585, distance: 43.2
click at [782, 585] on strong "Please note that these pots are individually handmade which allows margins of 1…" at bounding box center [679, 586] width 727 height 16
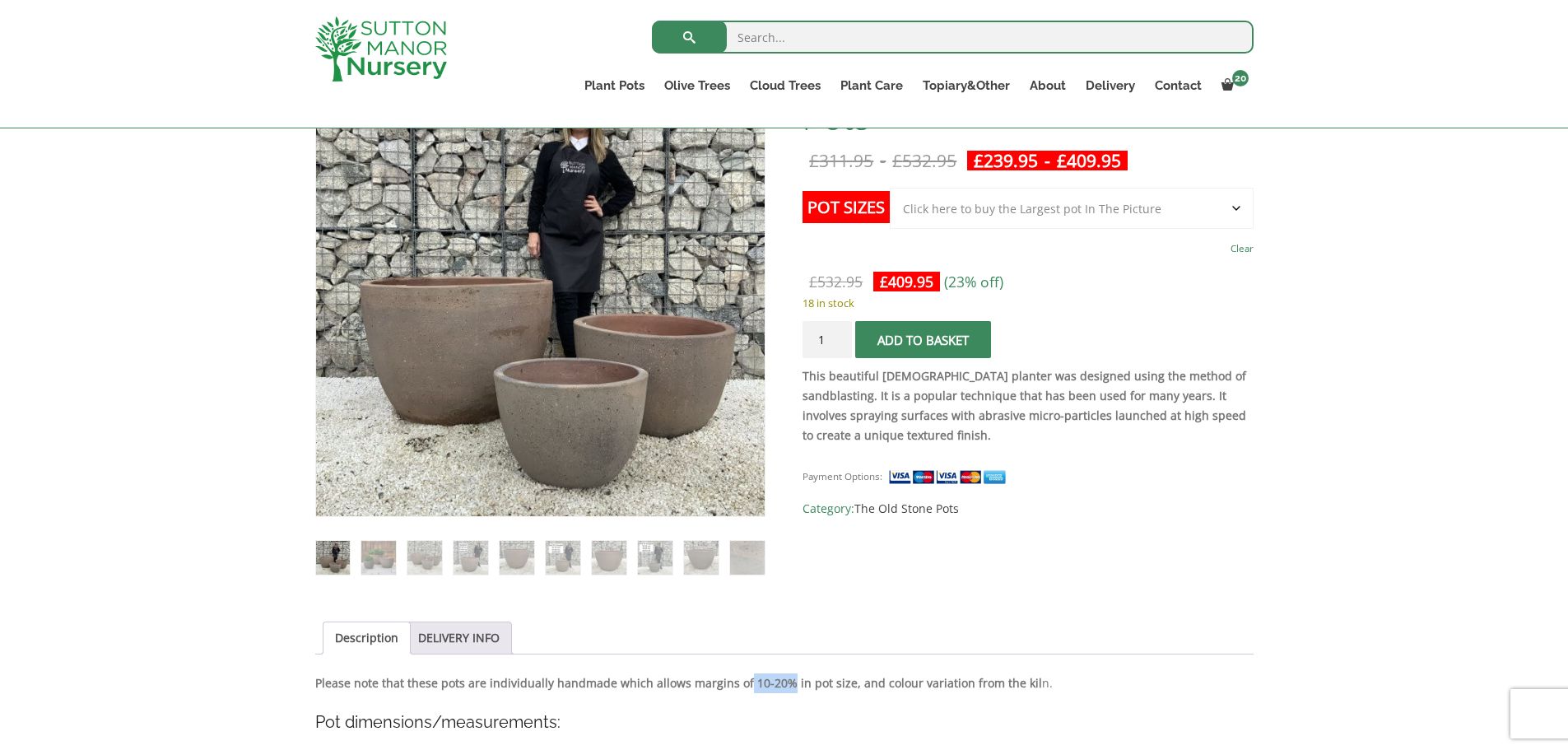
scroll to position [274, 0]
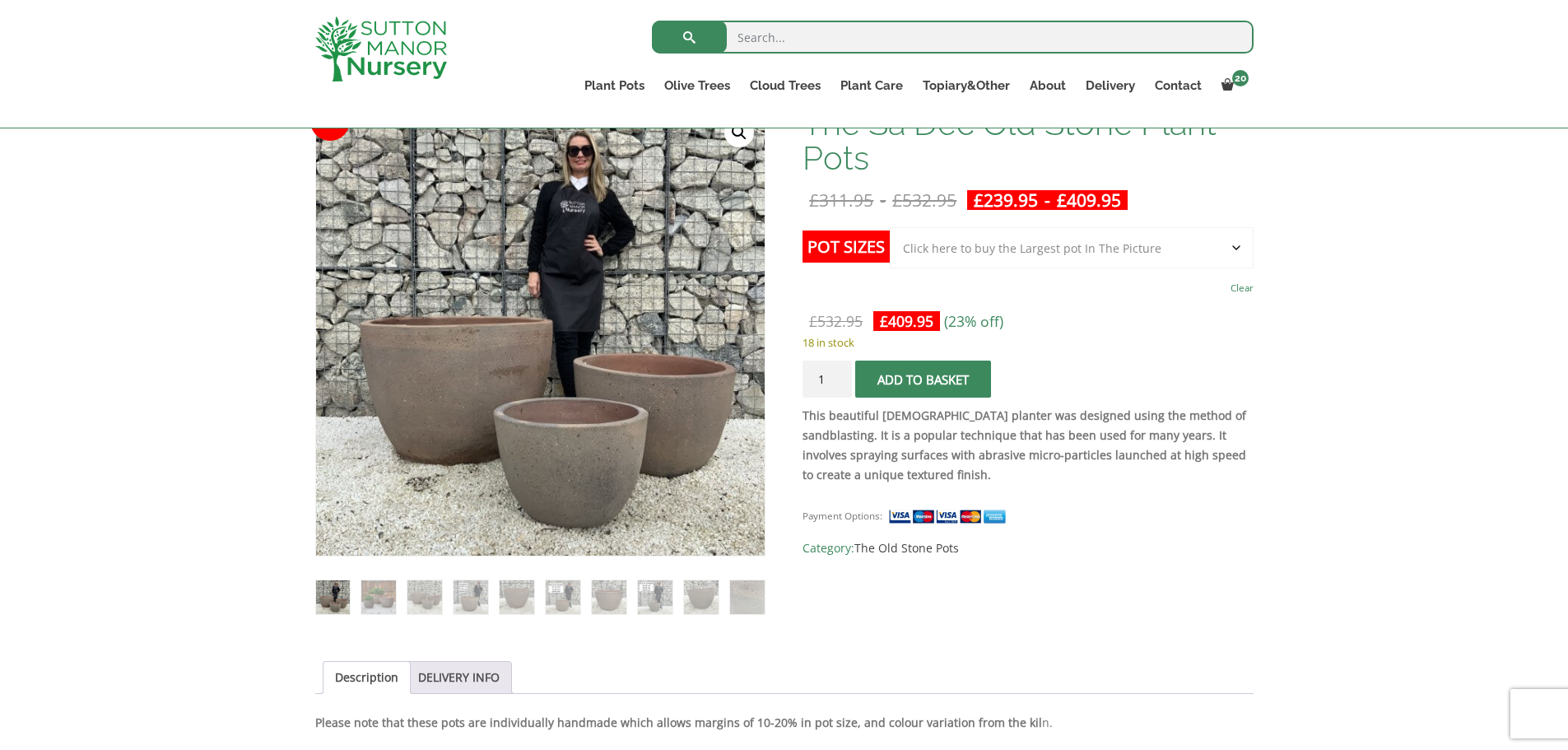
click at [805, 468] on strong "This beautiful Vietnamese planter was designed using the method of sandblasting…" at bounding box center [1024, 444] width 444 height 75
